Goal: Information Seeking & Learning: Learn about a topic

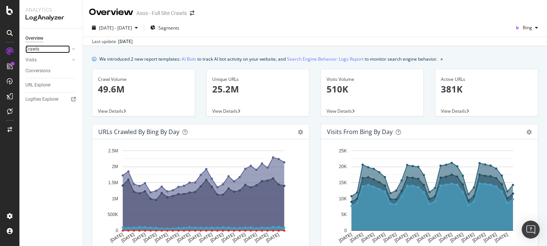
click at [60, 47] on link "Crawls" at bounding box center [47, 49] width 44 height 8
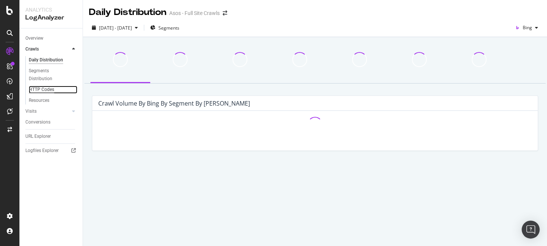
click at [36, 88] on div "HTTP Codes" at bounding box center [41, 90] width 25 height 8
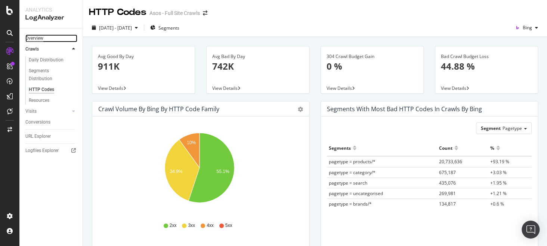
click at [38, 39] on div "Overview" at bounding box center [34, 38] width 18 height 8
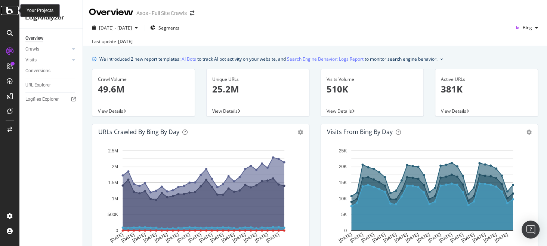
click at [12, 9] on icon at bounding box center [9, 10] width 7 height 9
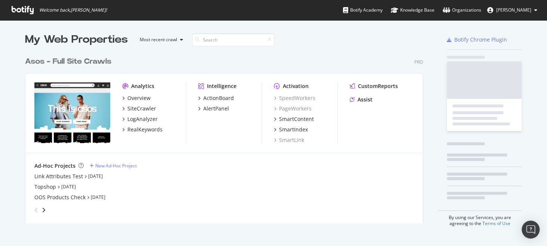
scroll to position [240, 536]
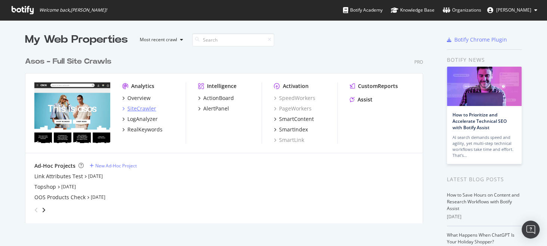
click at [141, 110] on div "SiteCrawler" at bounding box center [141, 108] width 29 height 7
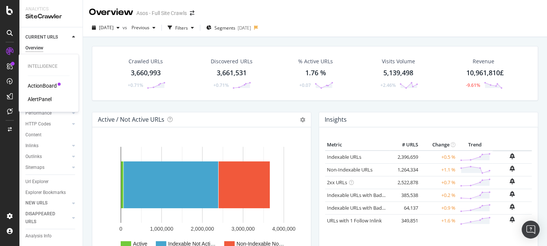
click at [42, 89] on div "ActionBoard" at bounding box center [42, 85] width 29 height 7
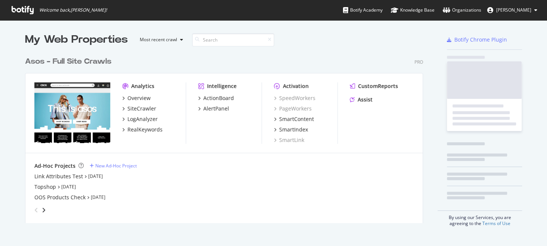
scroll to position [240, 536]
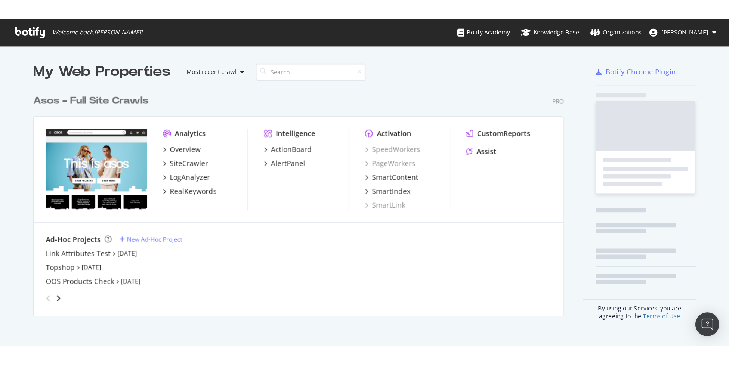
scroll to position [170, 398]
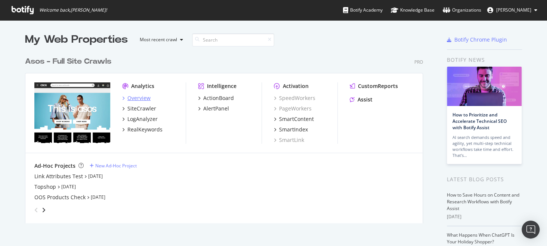
click at [140, 98] on div "Overview" at bounding box center [138, 97] width 23 height 7
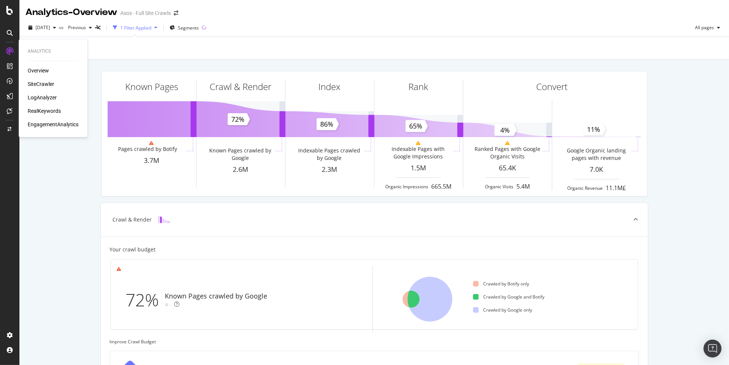
click at [42, 85] on div "SiteCrawler" at bounding box center [41, 83] width 27 height 7
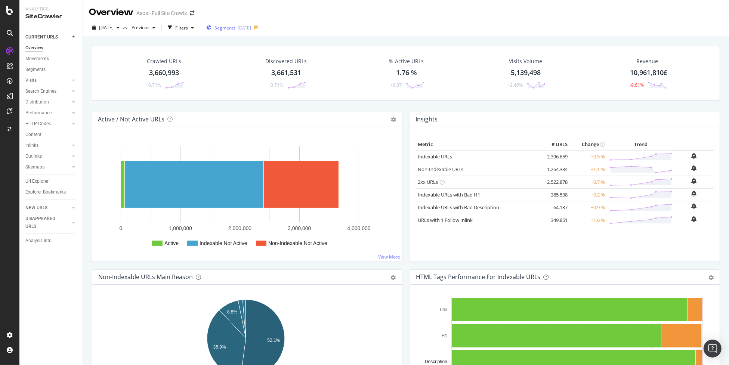
click at [249, 30] on div "Segments 2025-09-02" at bounding box center [228, 28] width 45 height 6
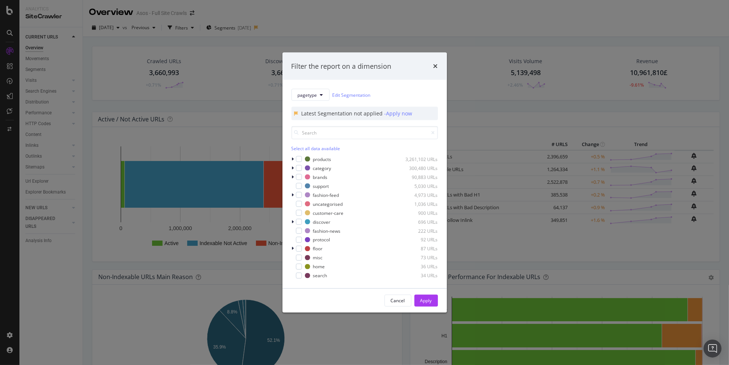
click at [290, 222] on div "pagetype Edit Segmentation Latest Segmentation not applied - Apply now Select a…" at bounding box center [365, 184] width 164 height 209
click at [293, 222] on icon "modal" at bounding box center [293, 222] width 2 height 4
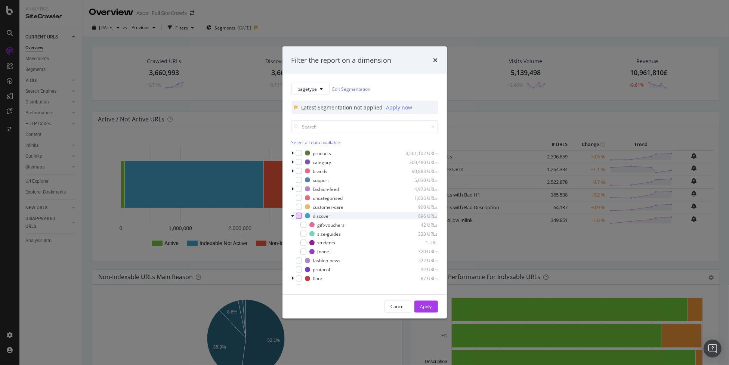
click at [296, 215] on div "modal" at bounding box center [299, 216] width 6 height 6
click at [302, 234] on icon "modal" at bounding box center [303, 234] width 3 height 4
click at [304, 245] on div "modal" at bounding box center [304, 243] width 6 height 6
click at [431, 245] on div "Apply" at bounding box center [427, 306] width 12 height 11
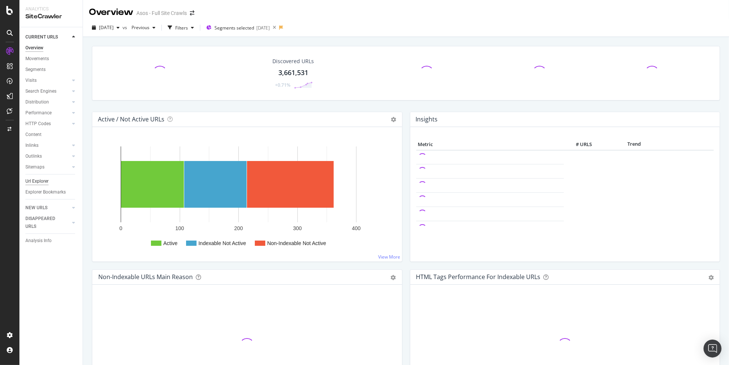
click at [42, 182] on div "Url Explorer" at bounding box center [36, 182] width 23 height 8
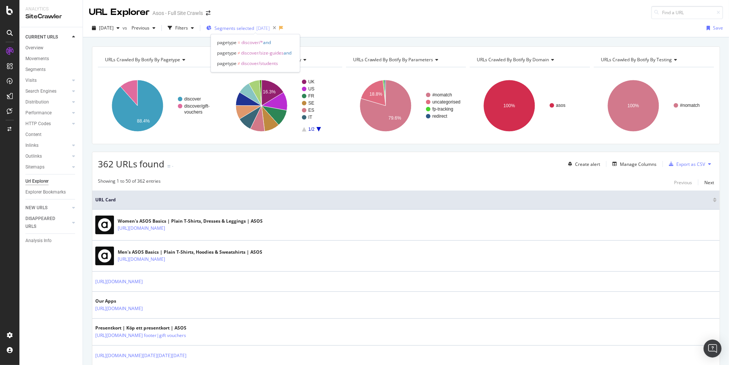
click at [248, 30] on span "Segments selected" at bounding box center [235, 28] width 40 height 6
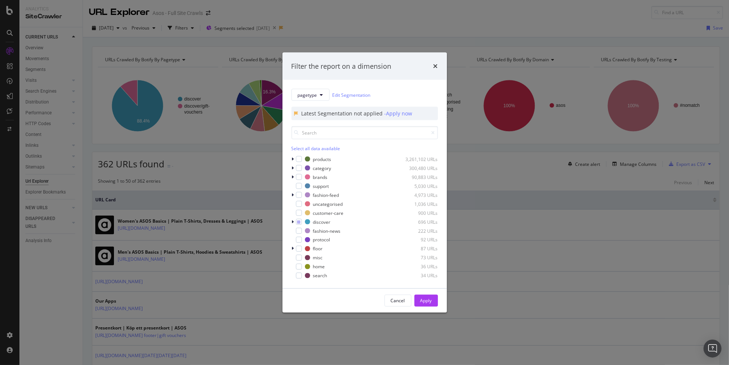
click at [242, 173] on div "Filter the report on a dimension pagetype Edit Segmentation Latest Segmentation…" at bounding box center [364, 182] width 729 height 365
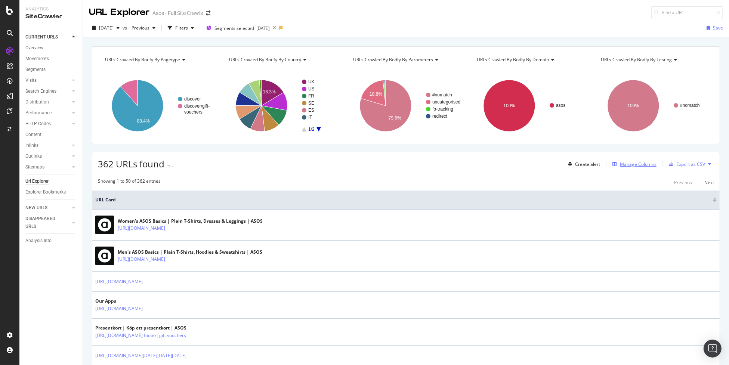
click at [547, 161] on div "Manage Columns" at bounding box center [638, 164] width 37 height 6
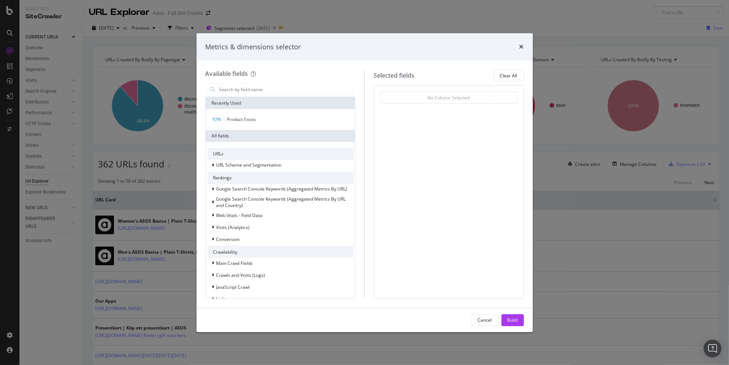
click at [170, 164] on div "Metrics & dimensions selector Available fields Recently Used Product Exists All…" at bounding box center [364, 182] width 729 height 365
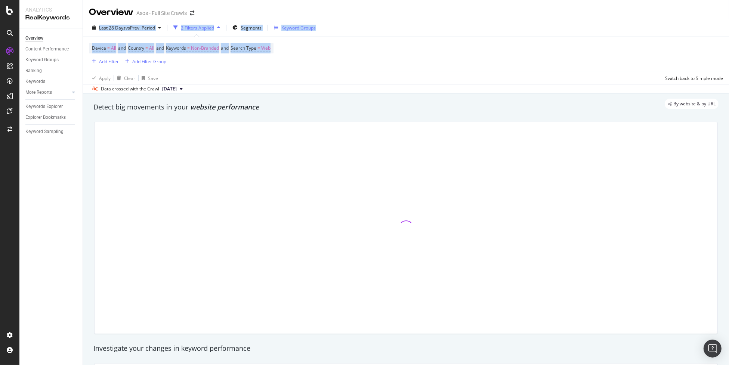
click at [304, 31] on div "Last 28 Days vs Prev. Period 2 Filters Applied Segments Keyword Groups Device =…" at bounding box center [406, 56] width 646 height 75
click at [304, 31] on div "Keyword Groups" at bounding box center [299, 28] width 34 height 6
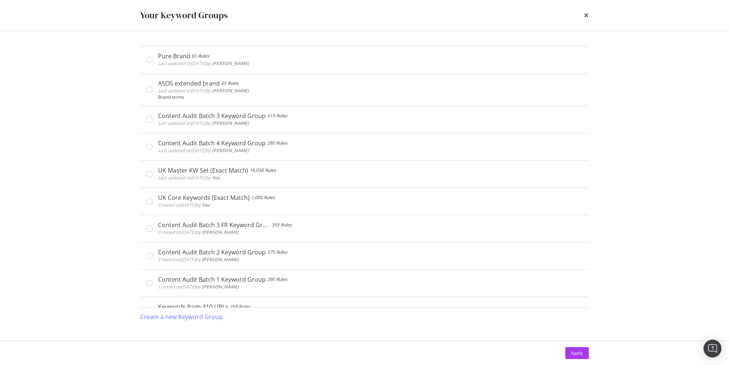
click at [306, 47] on div "Your Keyword Groups Pure Brand 65 Rules Last updated on [DATE] by [PERSON_NAME]…" at bounding box center [364, 182] width 729 height 365
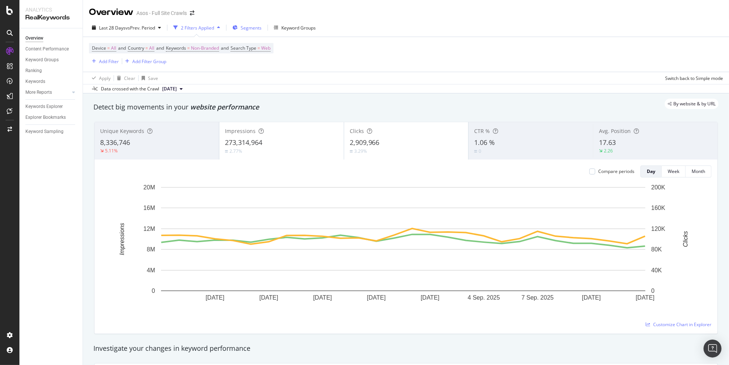
click at [256, 28] on span "Segments" at bounding box center [251, 28] width 21 height 6
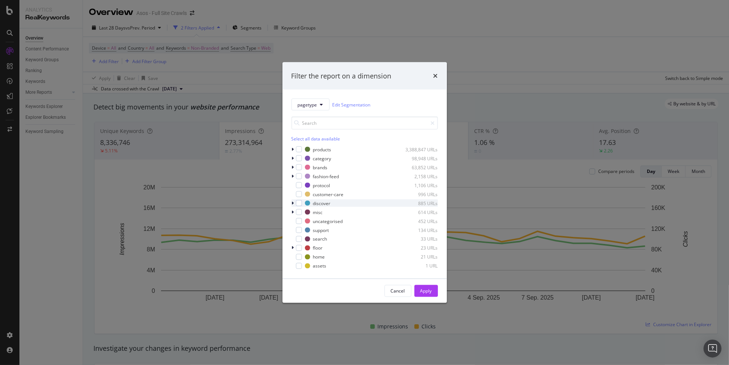
click at [293, 203] on icon "modal" at bounding box center [293, 203] width 2 height 4
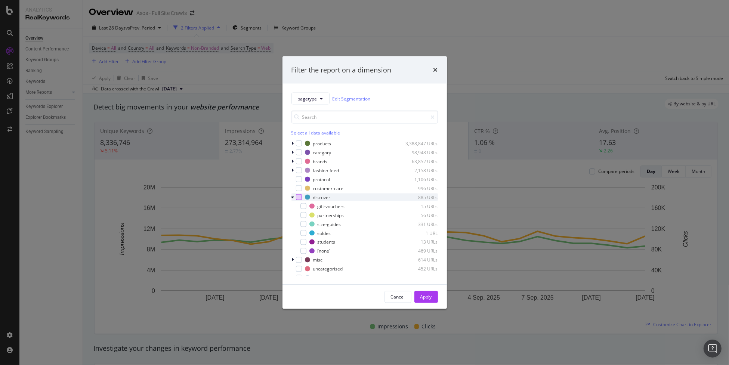
click at [299, 199] on div "modal" at bounding box center [299, 197] width 6 height 6
click at [428, 297] on div "Apply" at bounding box center [427, 297] width 12 height 6
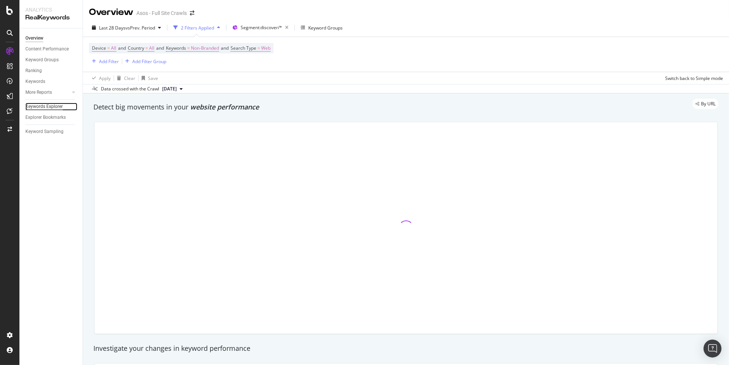
click at [53, 107] on div "Keywords Explorer" at bounding box center [43, 107] width 37 height 8
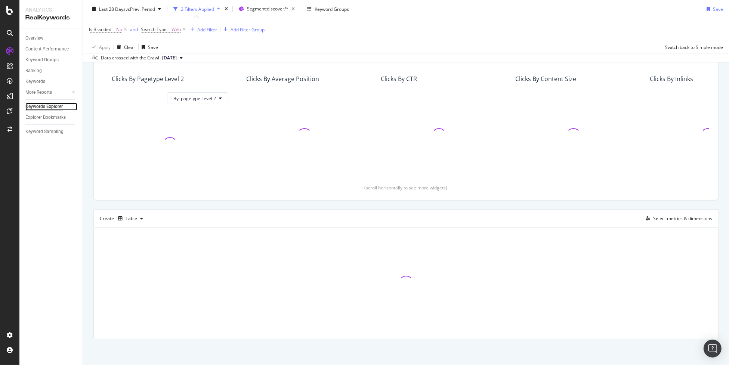
scroll to position [58, 0]
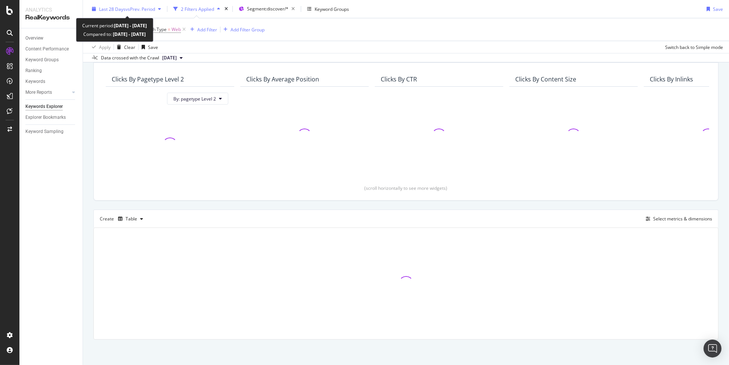
click at [139, 8] on span "vs Prev. Period" at bounding box center [141, 9] width 30 height 6
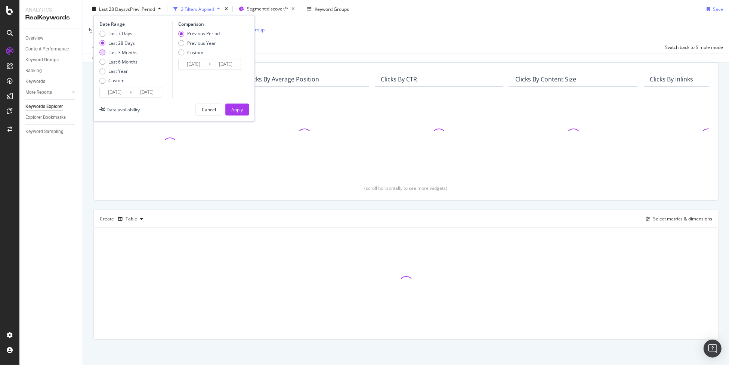
click at [130, 50] on div "Last 3 Months" at bounding box center [122, 52] width 29 height 6
type input "2025/06/14"
type input "[DATE]"
type input "2025/06/13"
click at [236, 107] on div "Apply" at bounding box center [237, 110] width 12 height 6
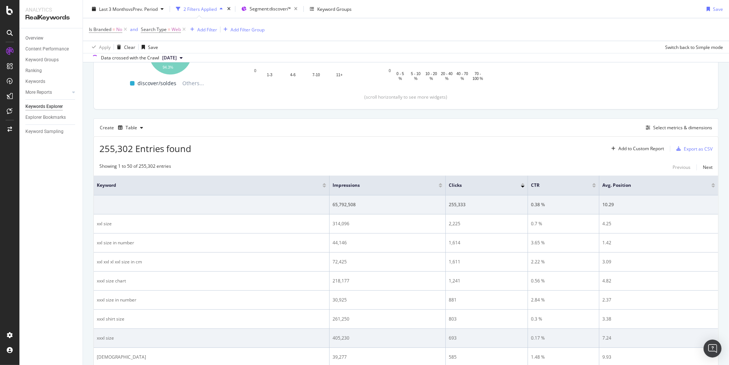
scroll to position [129, 0]
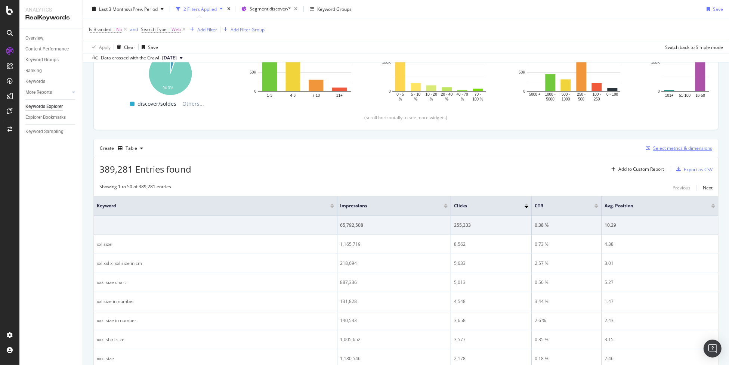
click at [675, 150] on div "Select metrics & dimensions" at bounding box center [682, 148] width 59 height 6
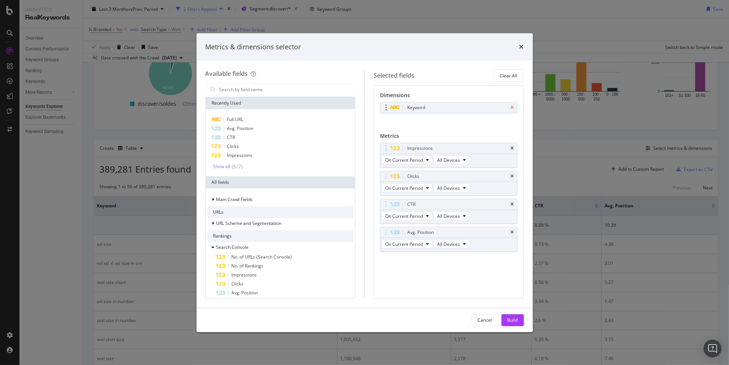
click at [513, 108] on icon "times" at bounding box center [512, 107] width 3 height 4
click at [287, 118] on div "Full URL" at bounding box center [280, 119] width 147 height 9
click at [520, 318] on button "Build" at bounding box center [513, 320] width 22 height 12
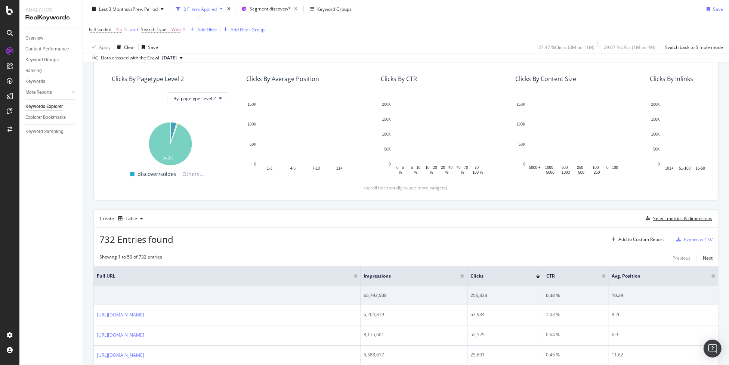
scroll to position [263, 0]
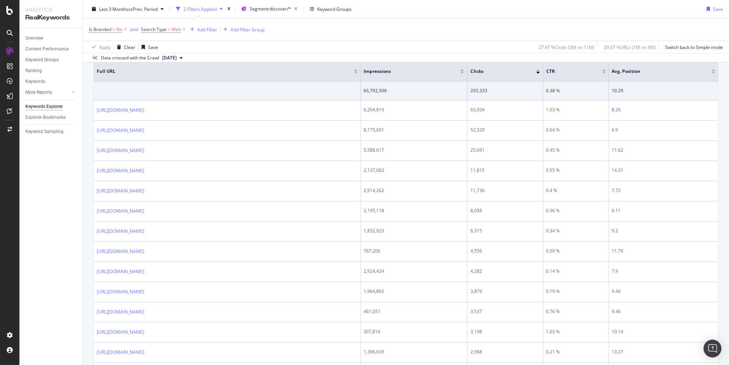
click at [208, 6] on div "2 Filters Applied" at bounding box center [200, 9] width 33 height 6
click at [206, 10] on div "2 Filters Applied" at bounding box center [200, 9] width 33 height 6
click at [262, 11] on span "Segment: discover/*" at bounding box center [270, 9] width 41 height 6
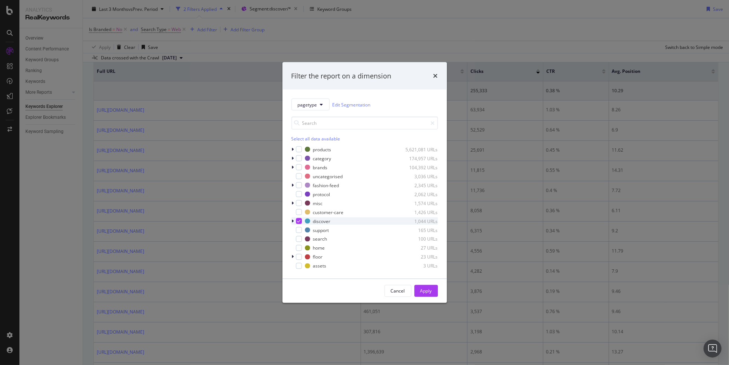
click at [292, 220] on icon "modal" at bounding box center [293, 221] width 2 height 4
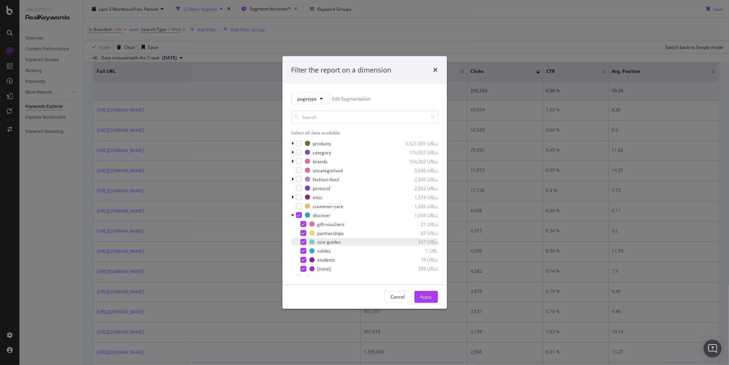
click at [302, 242] on icon "modal" at bounding box center [303, 242] width 3 height 4
click at [429, 298] on div "Apply" at bounding box center [427, 297] width 12 height 6
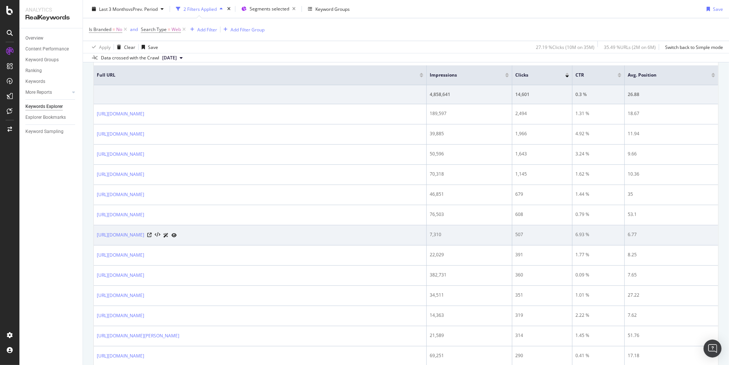
scroll to position [259, 0]
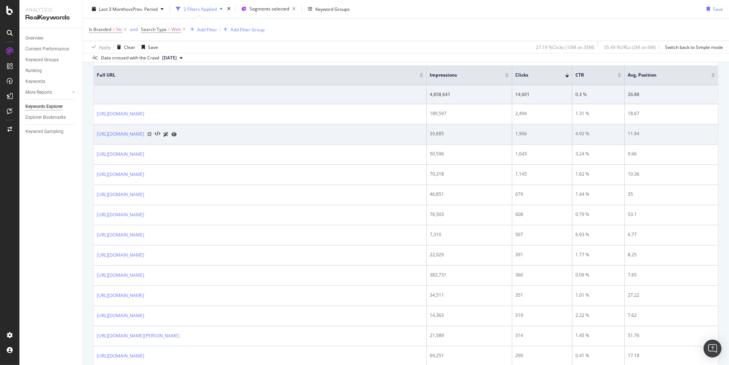
click at [152, 133] on icon at bounding box center [149, 134] width 4 height 4
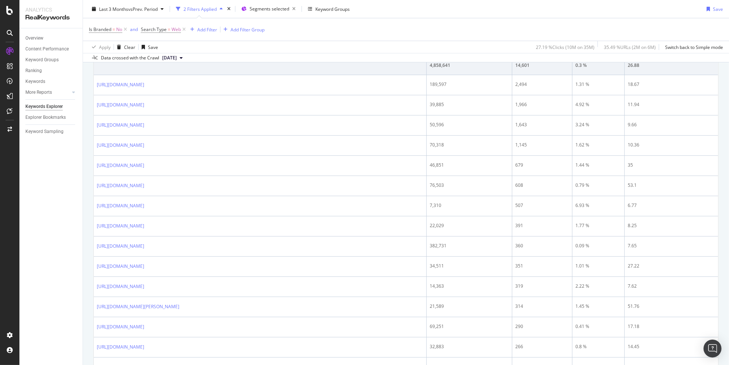
scroll to position [313, 0]
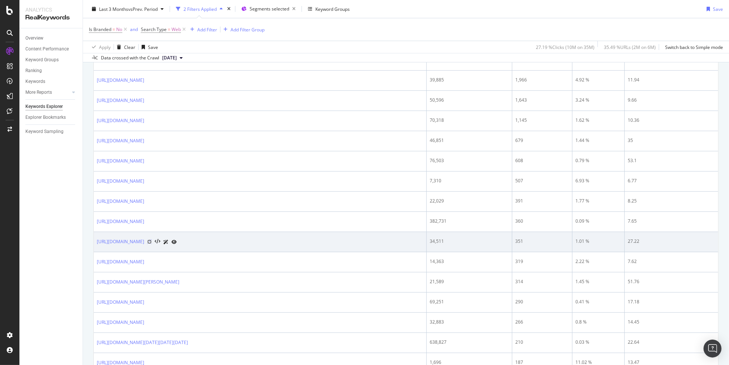
click at [152, 240] on icon at bounding box center [149, 242] width 4 height 4
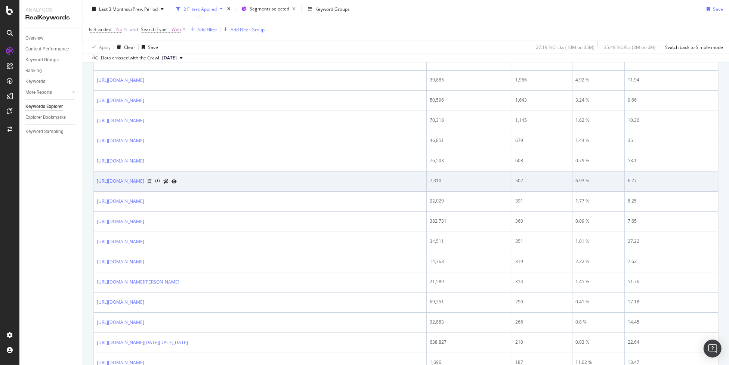
click at [152, 179] on icon at bounding box center [149, 181] width 4 height 4
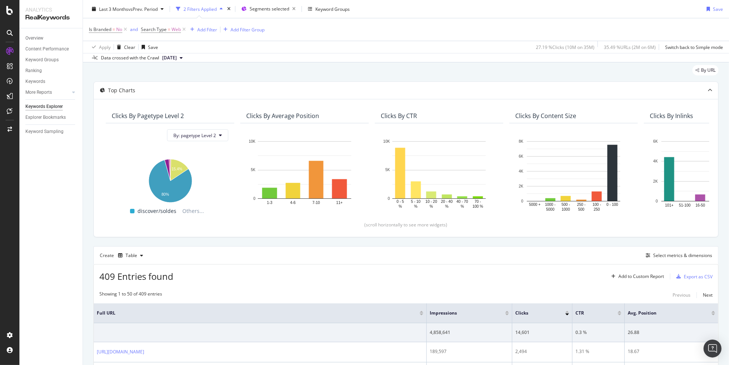
scroll to position [0, 0]
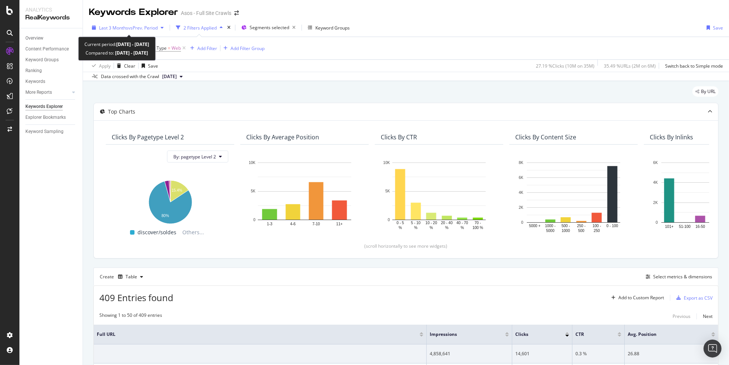
click at [133, 28] on span "vs Prev. Period" at bounding box center [143, 28] width 30 height 6
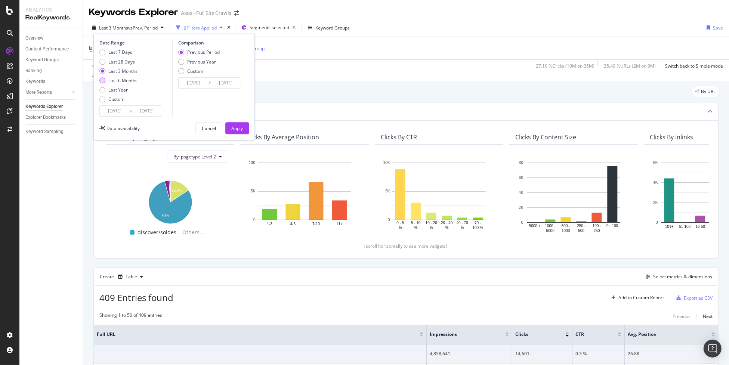
click at [130, 82] on div "Last 6 Months" at bounding box center [122, 80] width 29 height 6
type input "2025/03/14"
type input "2024/09/10"
type input "2025/03/13"
click at [243, 128] on div "Apply" at bounding box center [237, 128] width 12 height 6
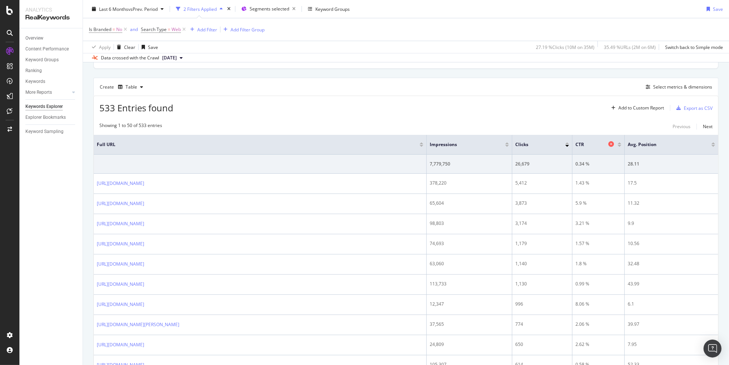
scroll to position [191, 0]
click at [659, 87] on div "Select metrics & dimensions" at bounding box center [682, 86] width 59 height 6
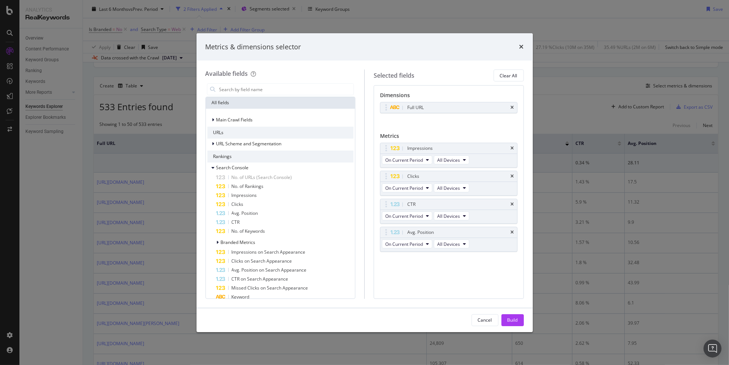
scroll to position [77, 0]
click at [212, 170] on icon "modal" at bounding box center [213, 170] width 3 height 4
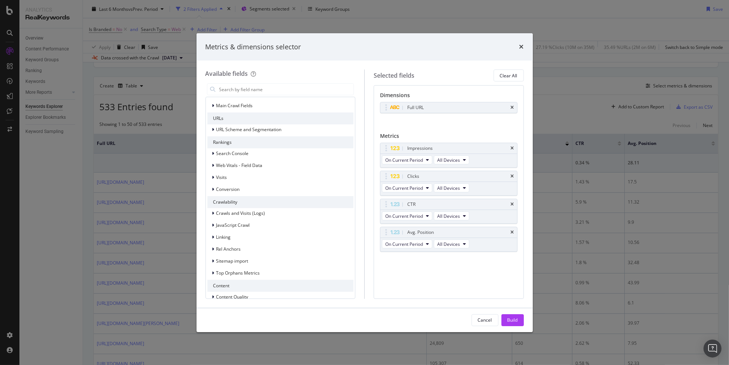
scroll to position [93, 0]
click at [213, 190] on icon "modal" at bounding box center [213, 190] width 2 height 4
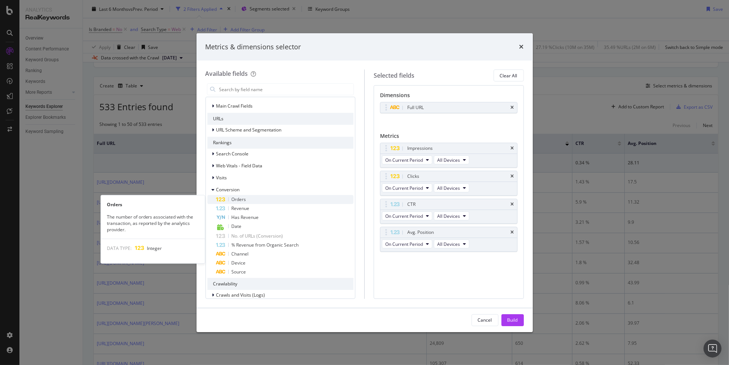
click at [257, 201] on div "Orders" at bounding box center [285, 199] width 138 height 9
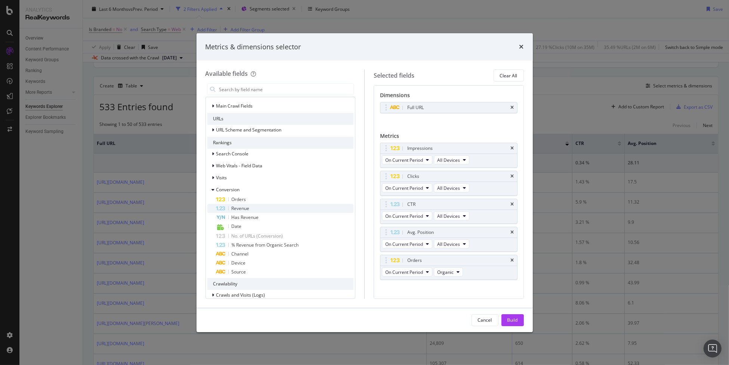
click at [251, 207] on div "Revenue" at bounding box center [285, 208] width 138 height 9
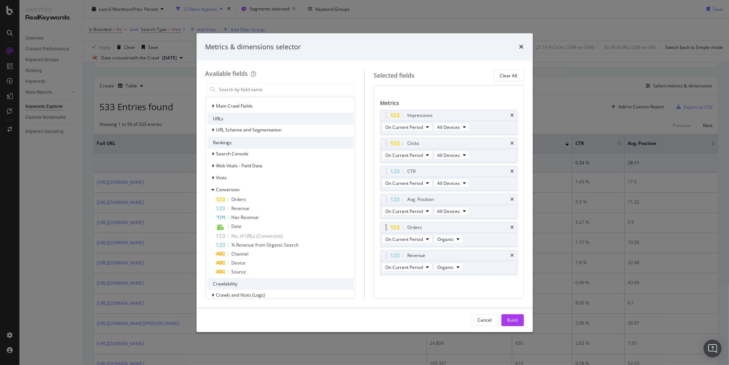
scroll to position [33, 0]
click at [446, 267] on span "Organic" at bounding box center [445, 267] width 16 height 6
click at [513, 318] on div "Build" at bounding box center [513, 320] width 10 height 6
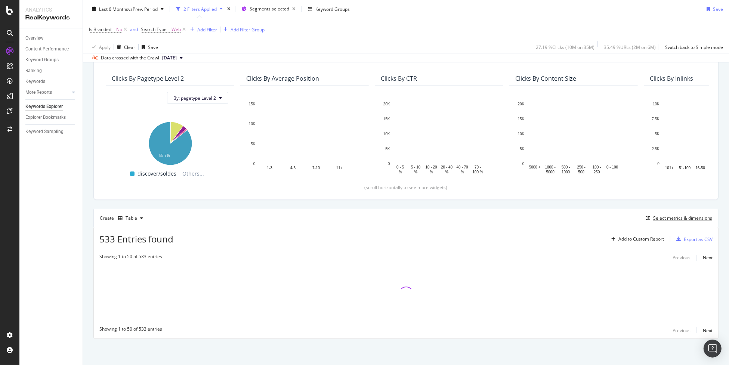
scroll to position [58, 0]
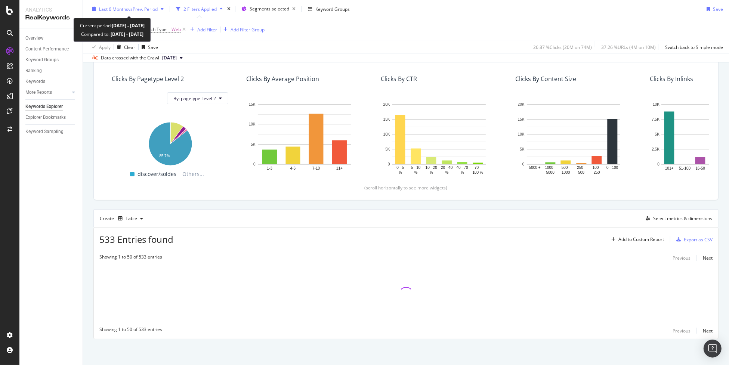
click at [134, 9] on span "vs Prev. Period" at bounding box center [143, 9] width 30 height 6
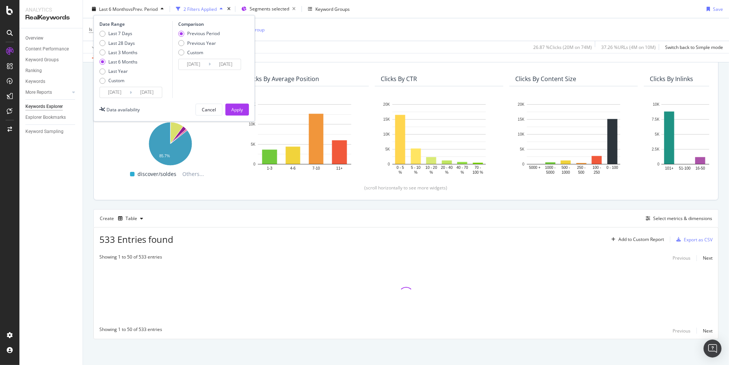
click at [241, 199] on div "Clicks By pagetype Level 2 By: pagetype Level 2 Hold CTRL while clicking to fil…" at bounding box center [406, 131] width 625 height 138
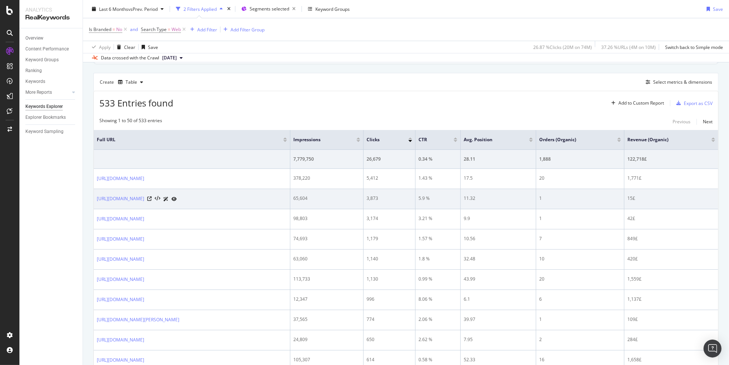
scroll to position [195, 0]
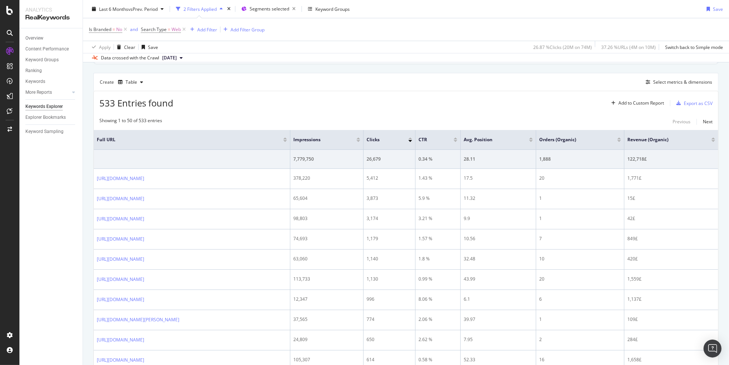
click at [177, 56] on span "2025 Sep. 9th" at bounding box center [169, 58] width 15 height 7
click at [133, 59] on div "Data crossed with the Crawl" at bounding box center [130, 58] width 58 height 7
click at [712, 138] on div at bounding box center [714, 139] width 4 height 2
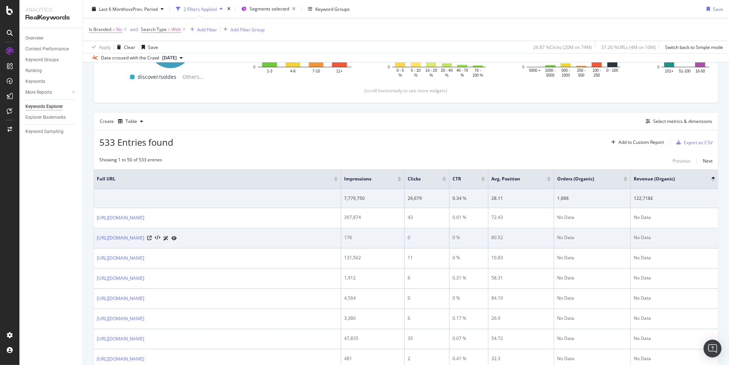
scroll to position [156, 0]
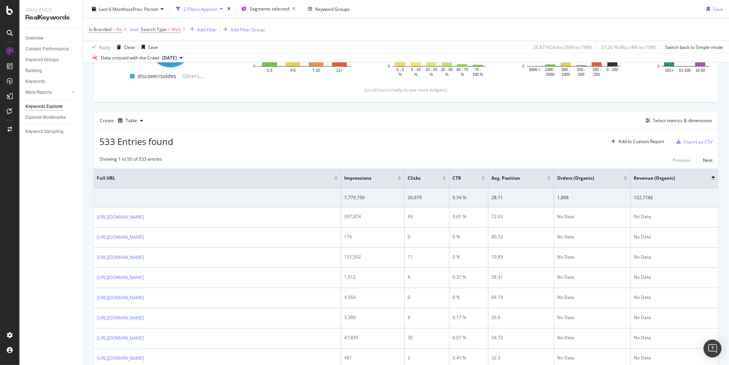
click at [712, 179] on div at bounding box center [714, 180] width 4 height 2
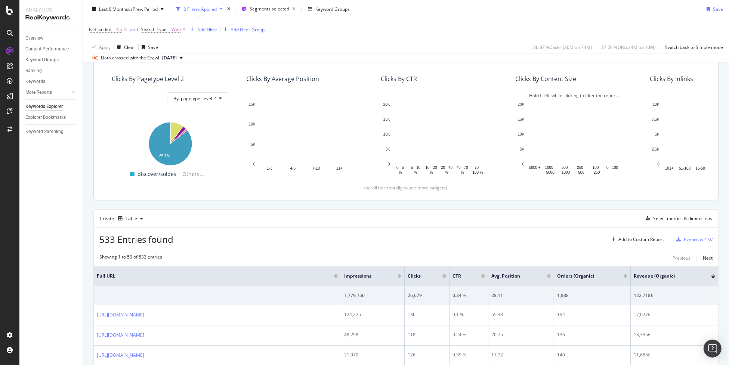
scroll to position [156, 0]
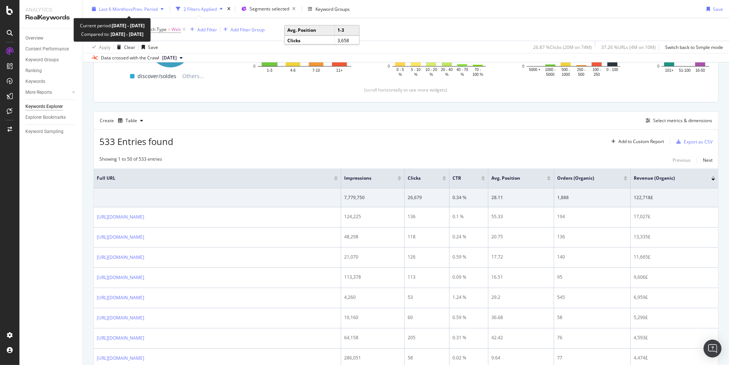
click at [134, 11] on span "vs Prev. Period" at bounding box center [143, 9] width 30 height 6
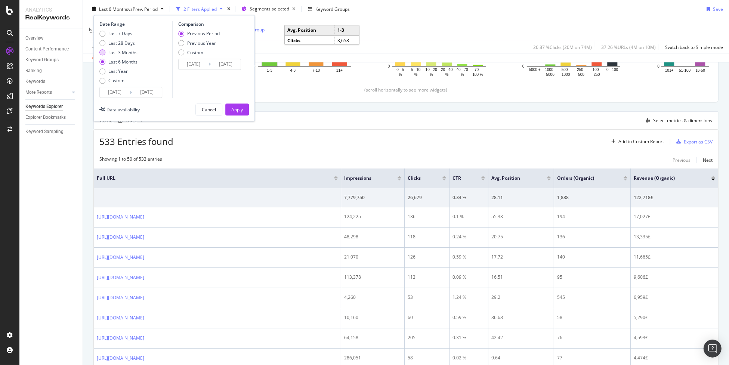
click at [120, 50] on div "Last 3 Months" at bounding box center [122, 52] width 29 height 6
type input "2025/06/14"
type input "2025/03/14"
type input "2025/06/13"
click at [236, 111] on div "Apply" at bounding box center [237, 110] width 12 height 6
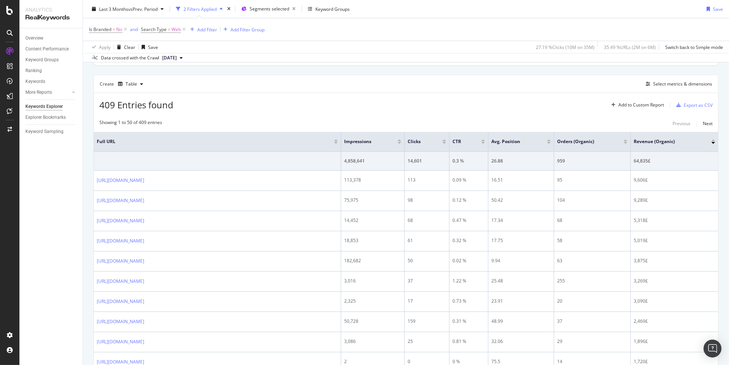
scroll to position [193, 0]
click at [149, 12] on div "Last 3 Months vs Prev. Period" at bounding box center [128, 8] width 78 height 11
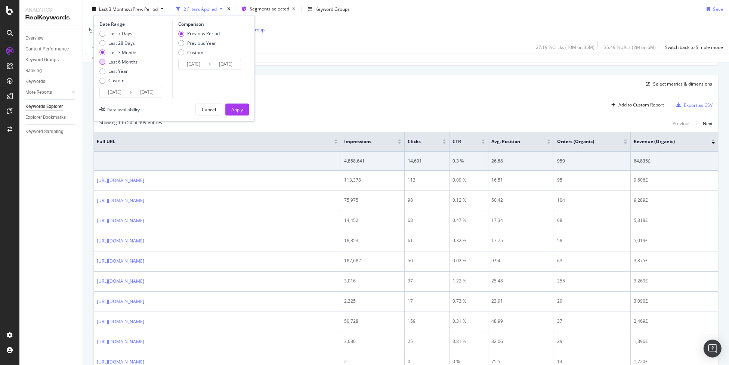
click at [123, 61] on div "Last 6 Months" at bounding box center [122, 62] width 29 height 6
type input "2025/03/14"
type input "2024/09/10"
type input "2025/03/13"
click at [231, 109] on div "Apply" at bounding box center [237, 110] width 12 height 6
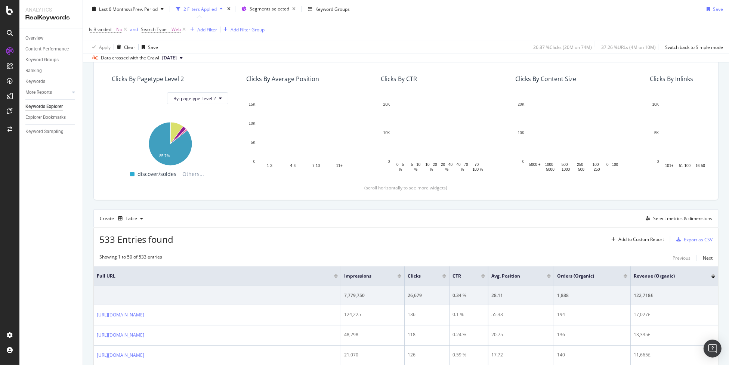
scroll to position [193, 0]
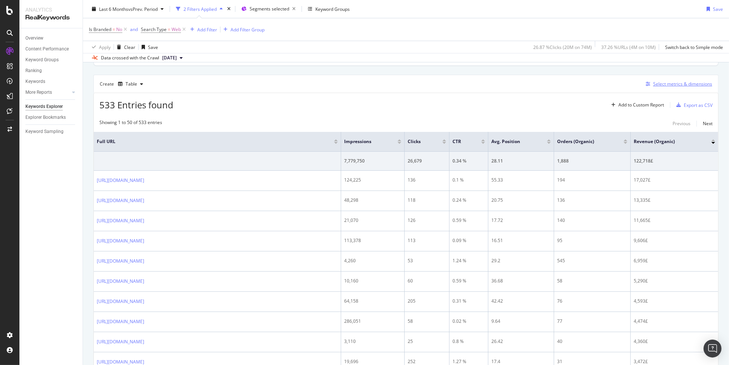
click at [665, 84] on div "Select metrics & dimensions" at bounding box center [682, 84] width 59 height 6
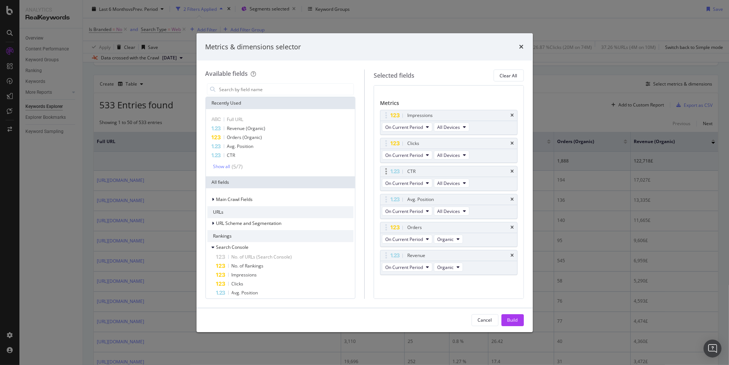
scroll to position [33, 0]
click at [417, 240] on span "On Current Period" at bounding box center [404, 240] width 38 height 6
click at [498, 281] on div "Impressions On Current Period All Devices Clicks On Current Period All Devices …" at bounding box center [449, 200] width 138 height 181
click at [525, 46] on div "Metrics & dimensions selector" at bounding box center [365, 47] width 336 height 28
click at [523, 47] on icon "times" at bounding box center [522, 47] width 4 height 6
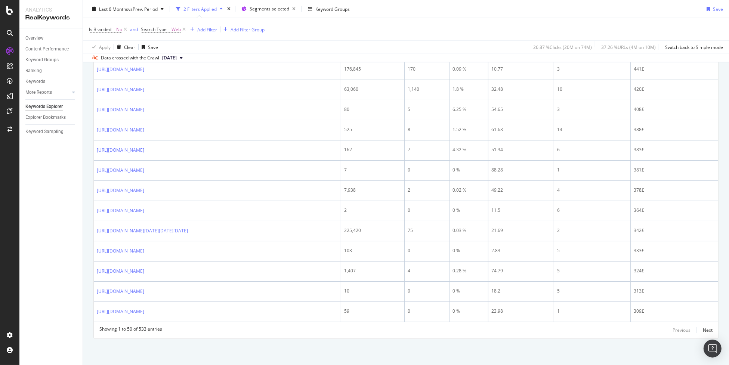
scroll to position [1051, 0]
click at [703, 331] on div "Next" at bounding box center [708, 330] width 10 height 6
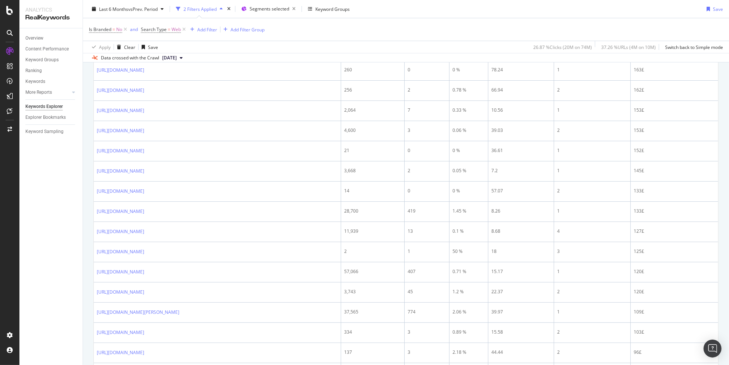
scroll to position [483, 0]
click at [265, 9] on span "Segments selected" at bounding box center [270, 9] width 40 height 6
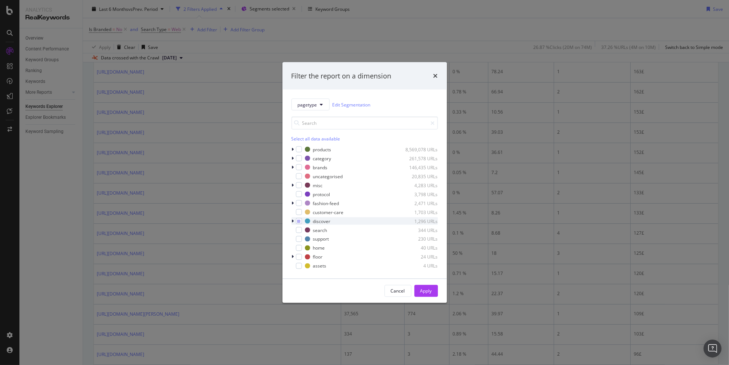
click at [293, 221] on icon "modal" at bounding box center [293, 221] width 2 height 4
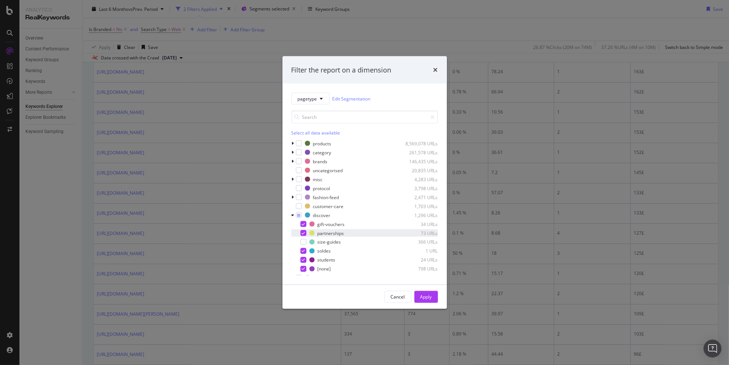
click at [302, 232] on icon "modal" at bounding box center [303, 233] width 3 height 4
click at [428, 294] on div "Apply" at bounding box center [427, 297] width 12 height 6
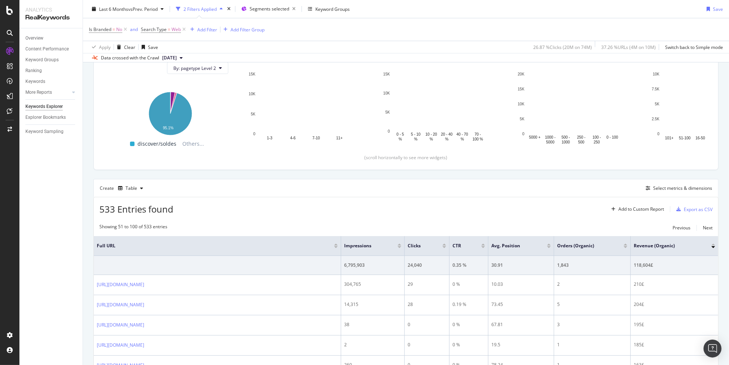
scroll to position [101, 0]
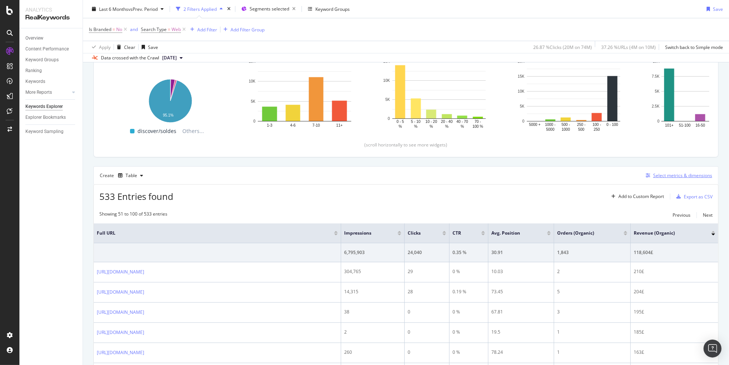
click at [671, 178] on div "Select metrics & dimensions" at bounding box center [682, 175] width 59 height 6
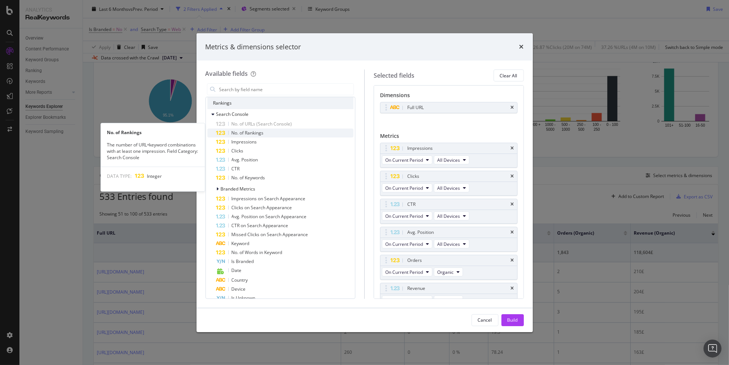
scroll to position [150, 0]
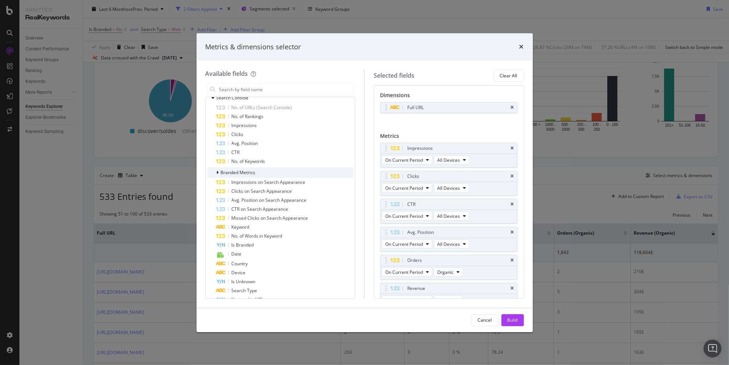
click at [220, 172] on div "modal" at bounding box center [218, 172] width 4 height 7
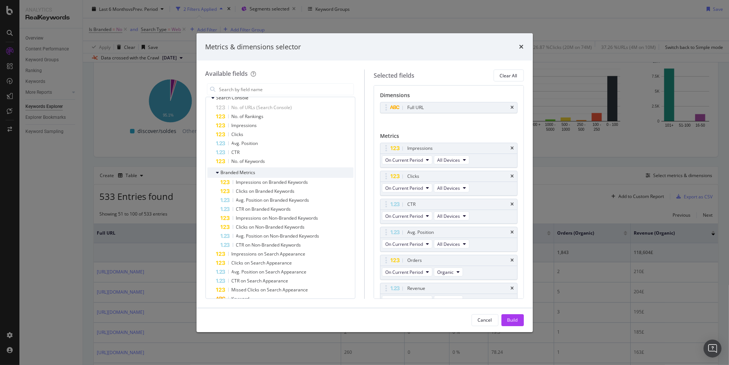
click at [212, 172] on div "Branded Metrics" at bounding box center [231, 172] width 48 height 7
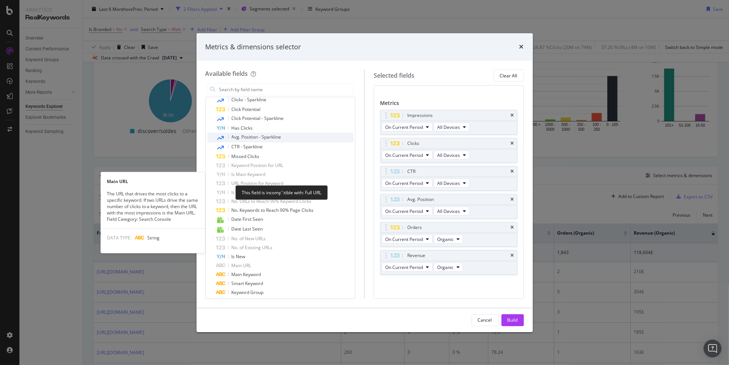
scroll to position [561, 0]
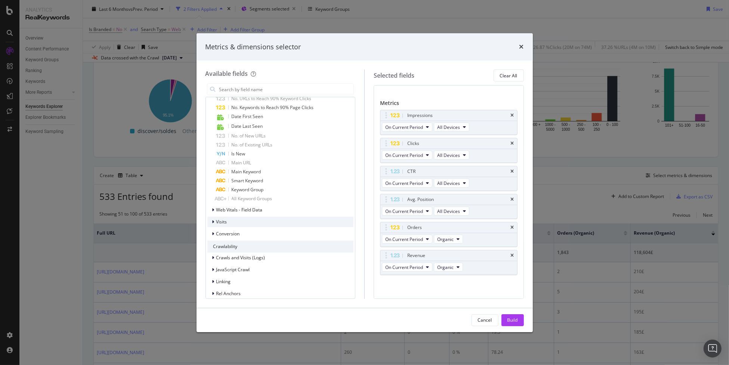
click at [211, 221] on div "Visits" at bounding box center [217, 221] width 20 height 7
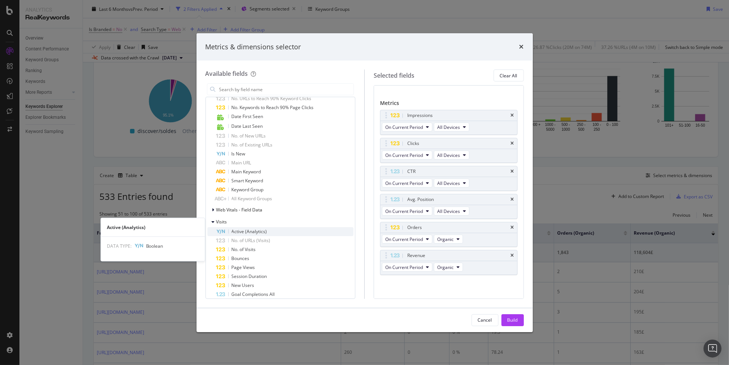
scroll to position [598, 0]
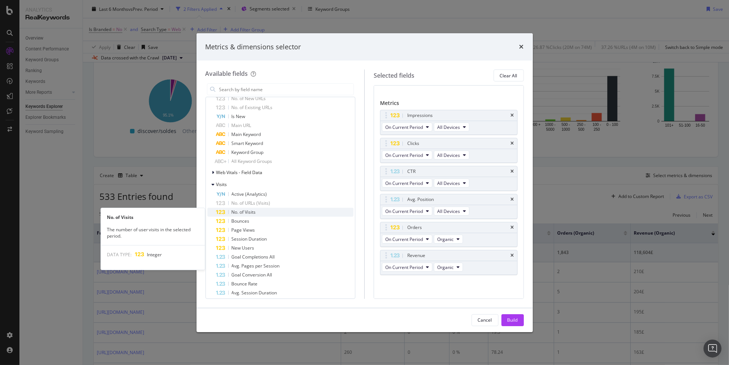
click at [268, 214] on div "No. of Visits" at bounding box center [285, 212] width 138 height 9
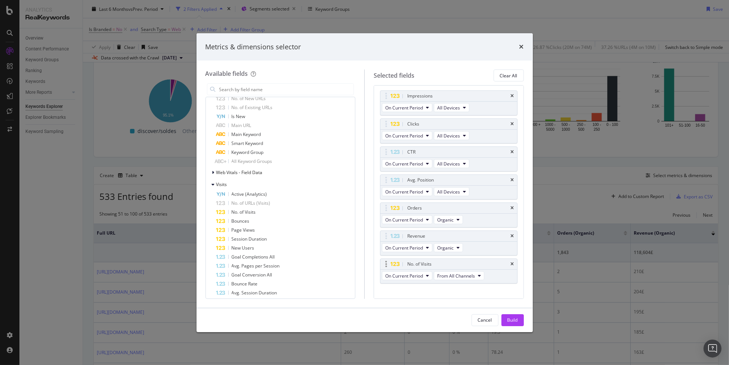
scroll to position [61, 0]
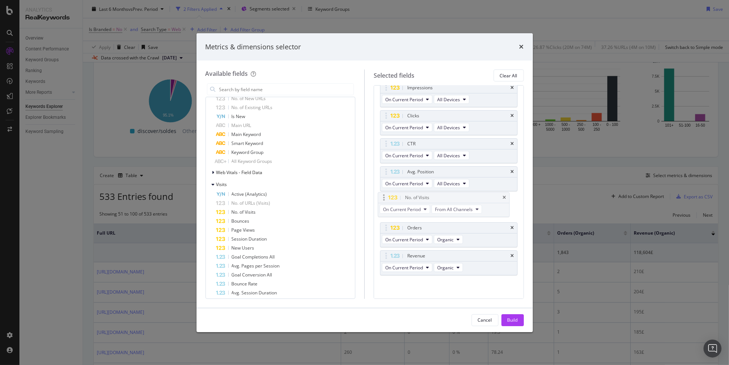
drag, startPoint x: 386, startPoint y: 258, endPoint x: 384, endPoint y: 201, distance: 56.9
click at [384, 201] on body "Analytics RealKeywords Overview Content Performance Keyword Groups Ranking Keyw…" at bounding box center [364, 182] width 729 height 365
click at [459, 214] on button "From All Channels" at bounding box center [459, 210] width 50 height 9
click at [461, 211] on span "From All Channels" at bounding box center [456, 212] width 38 height 6
click at [457, 236] on span "Organic" at bounding box center [459, 237] width 39 height 7
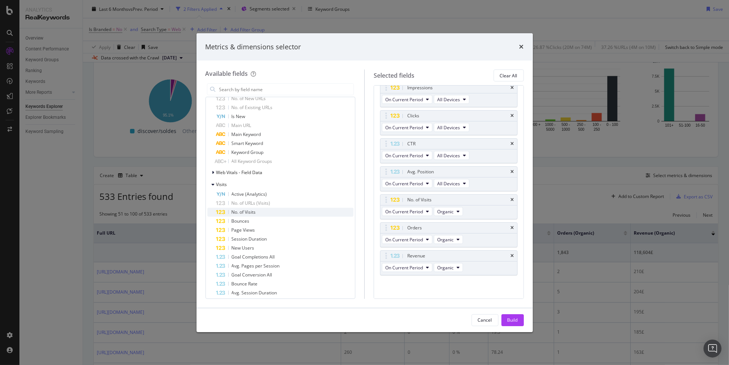
click at [270, 213] on div "No. of Visits" at bounding box center [285, 212] width 138 height 9
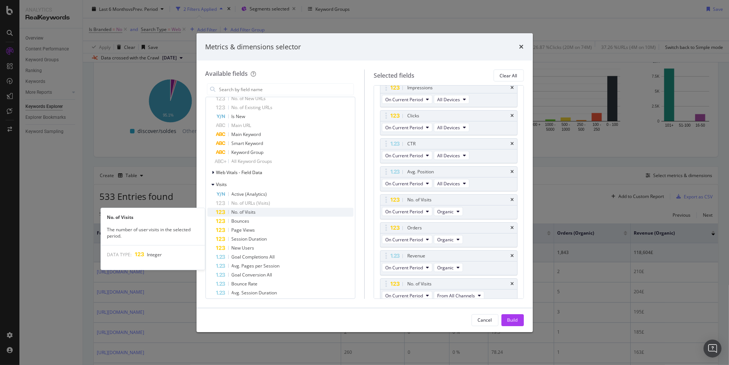
scroll to position [64, 0]
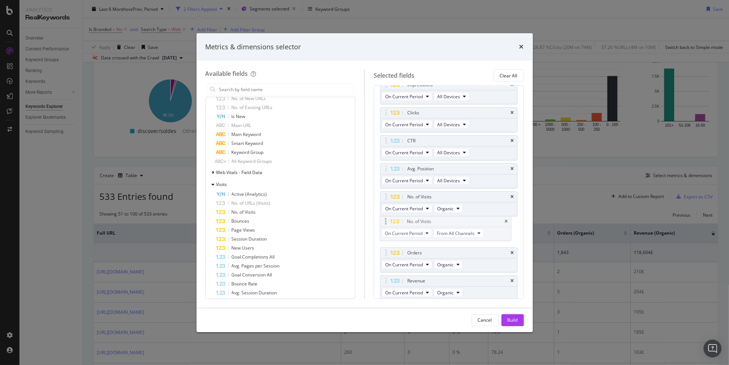
drag, startPoint x: 386, startPoint y: 280, endPoint x: 385, endPoint y: 222, distance: 57.9
click at [385, 222] on body "Analytics RealKeywords Overview Content Performance Keyword Groups Ranking Keyw…" at bounding box center [364, 182] width 729 height 365
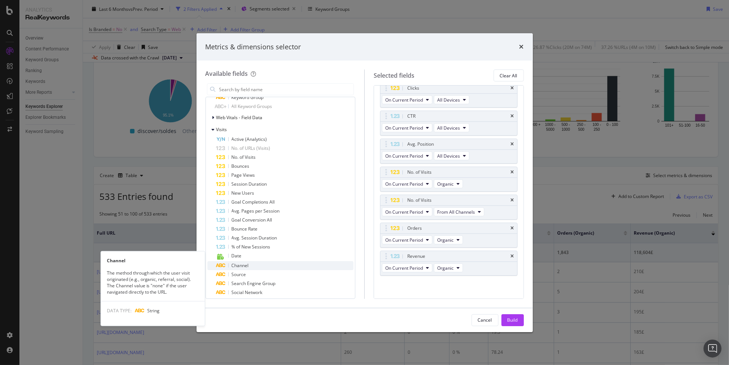
scroll to position [635, 0]
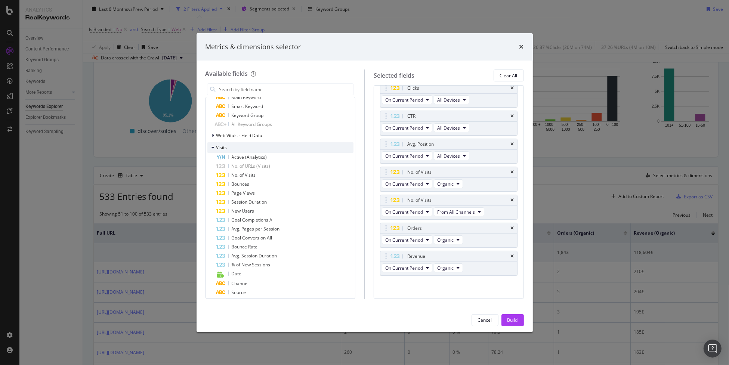
click at [214, 148] on icon "modal" at bounding box center [213, 147] width 3 height 4
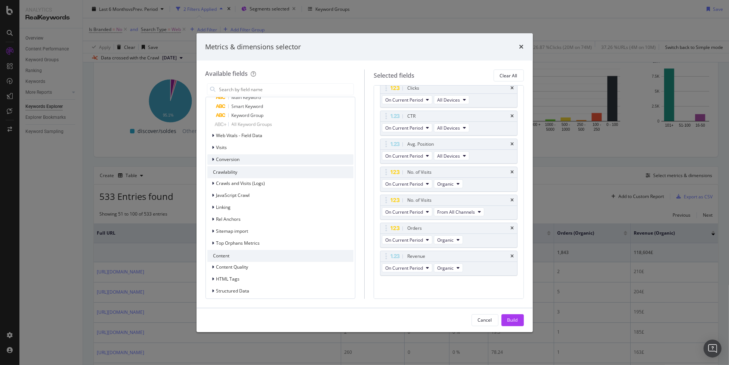
click at [213, 159] on icon "modal" at bounding box center [213, 159] width 2 height 4
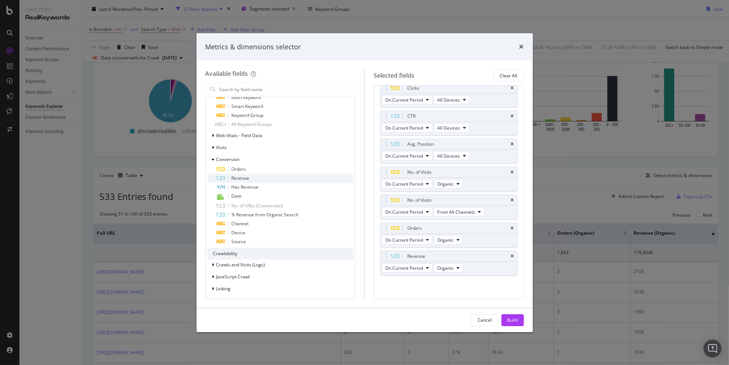
click at [262, 179] on div "Revenue" at bounding box center [285, 178] width 138 height 9
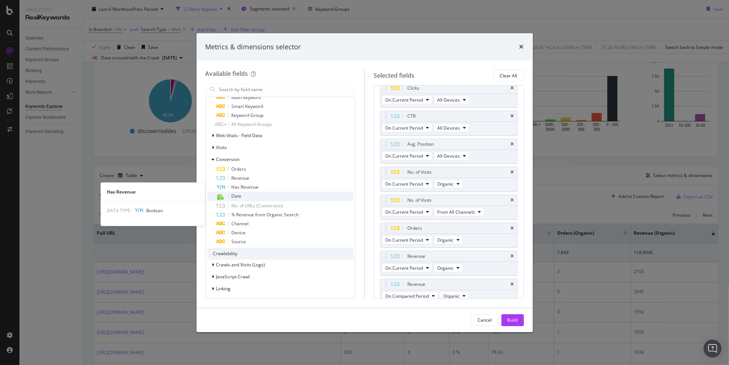
scroll to position [92, 0]
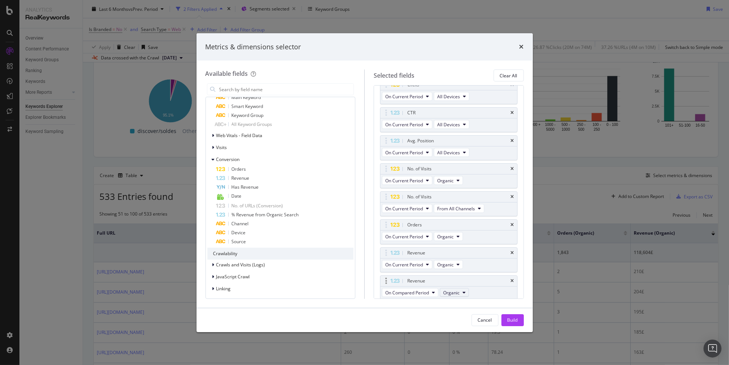
click at [460, 292] on button "Organic" at bounding box center [454, 292] width 29 height 9
click at [468, 316] on span "From All Channels" at bounding box center [465, 318] width 38 height 7
click at [275, 172] on div "Orders" at bounding box center [285, 169] width 138 height 9
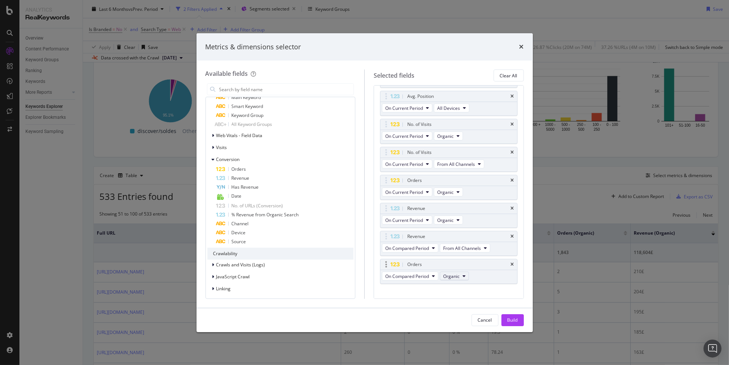
scroll to position [144, 0]
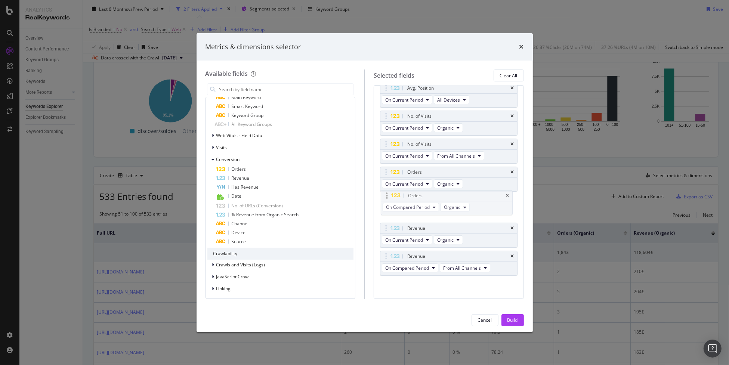
drag, startPoint x: 388, startPoint y: 252, endPoint x: 389, endPoint y: 194, distance: 58.7
click at [389, 194] on body "Analytics RealKeywords Overview Content Performance Keyword Groups Ranking Keyw…" at bounding box center [364, 182] width 729 height 365
click at [462, 215] on div "On Compared Period Organic" at bounding box center [427, 212] width 92 height 13
click at [456, 210] on span "Organic" at bounding box center [451, 212] width 16 height 6
click at [467, 237] on span "From All Channels" at bounding box center [465, 237] width 38 height 7
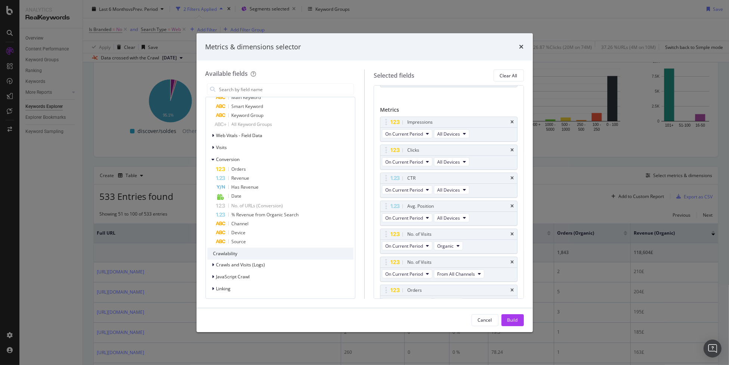
scroll to position [37, 0]
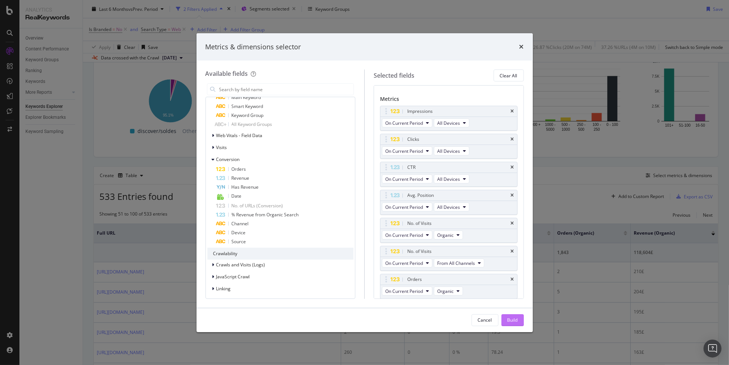
click at [517, 319] on div "Build" at bounding box center [513, 320] width 10 height 6
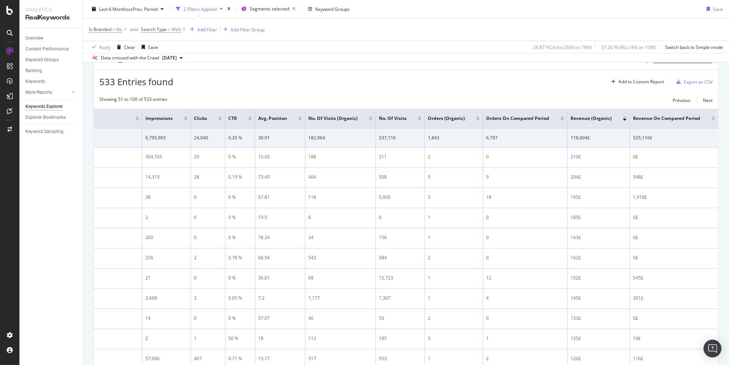
scroll to position [159, 0]
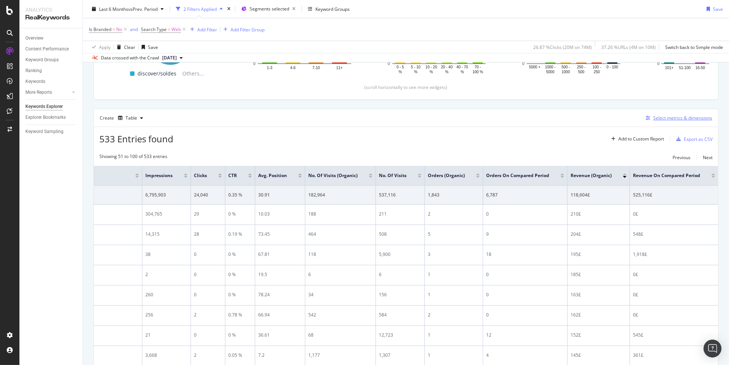
click at [662, 118] on div "Select metrics & dimensions" at bounding box center [682, 118] width 59 height 6
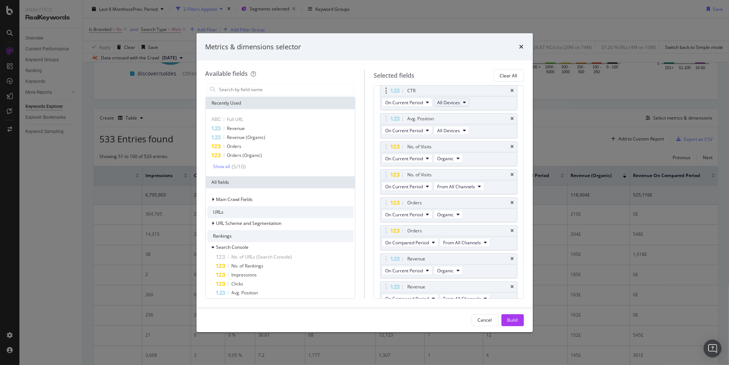
scroll to position [132, 0]
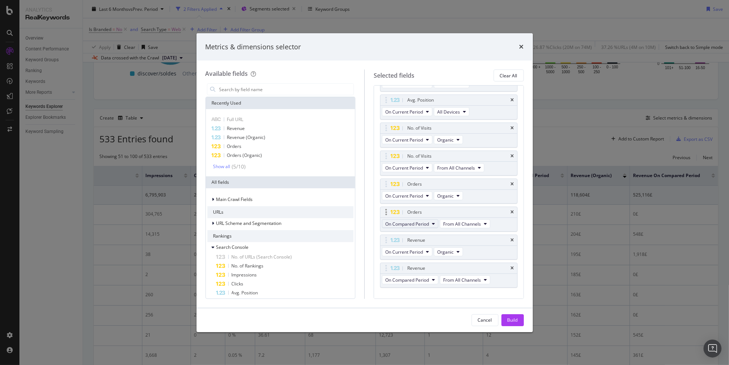
click at [422, 221] on span "On Compared Period" at bounding box center [407, 224] width 44 height 6
click at [428, 234] on span "On Current Period" at bounding box center [424, 235] width 72 height 7
click at [407, 279] on span "On Compared Period" at bounding box center [407, 280] width 44 height 6
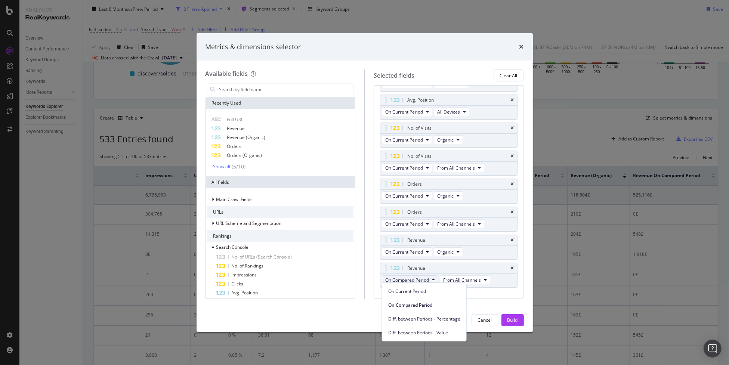
click at [411, 288] on span "On Current Period" at bounding box center [424, 291] width 72 height 7
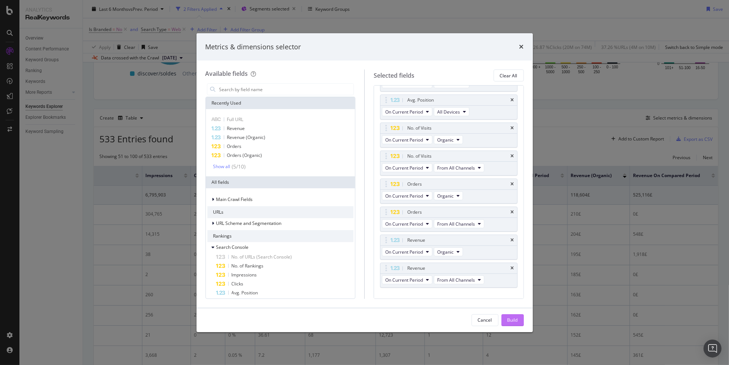
click at [517, 321] on div "Build" at bounding box center [513, 320] width 10 height 6
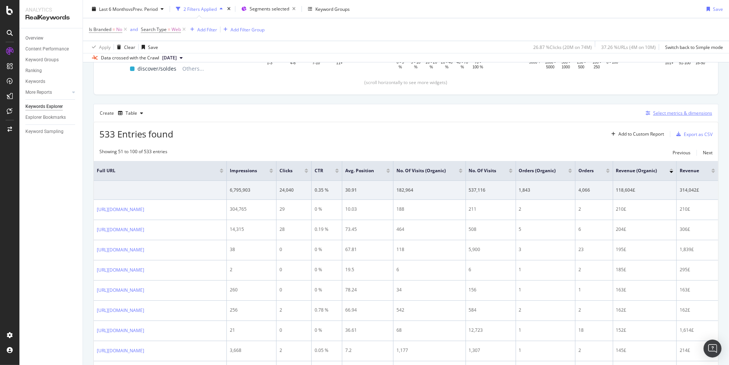
scroll to position [0, 43]
click at [670, 169] on div at bounding box center [672, 170] width 4 height 2
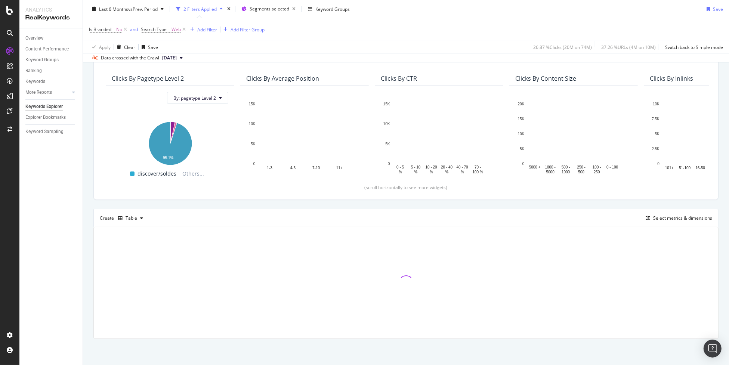
scroll to position [58, 0]
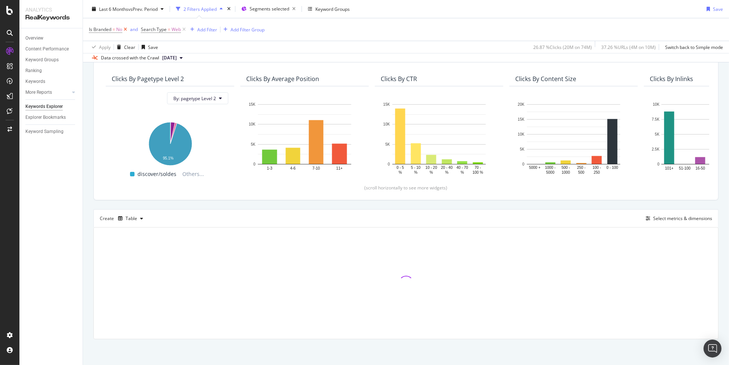
click at [127, 30] on icon at bounding box center [125, 29] width 6 height 7
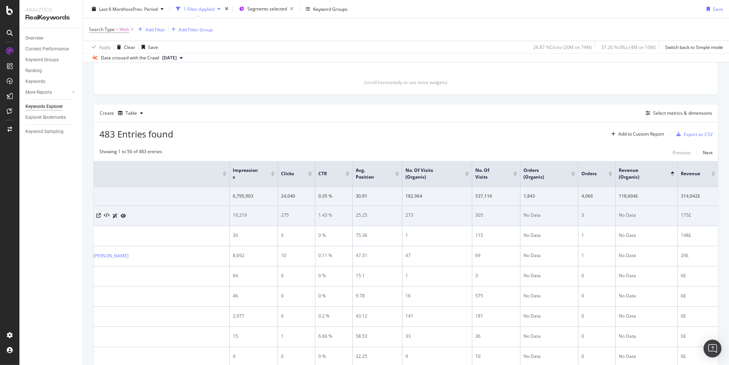
scroll to position [0, 55]
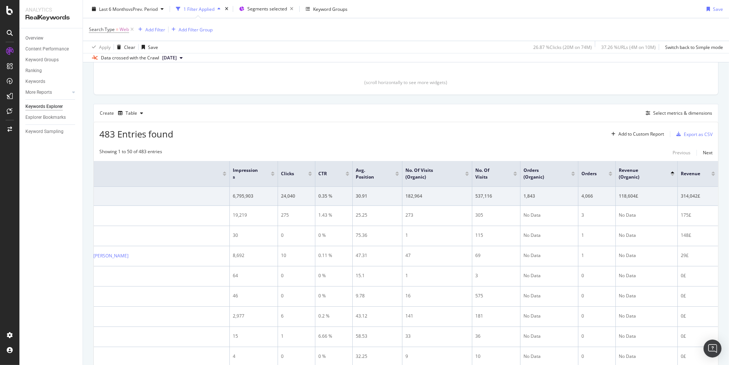
click at [667, 176] on div "Revenue (Organic)" at bounding box center [647, 173] width 56 height 13
click at [671, 175] on div at bounding box center [673, 175] width 4 height 2
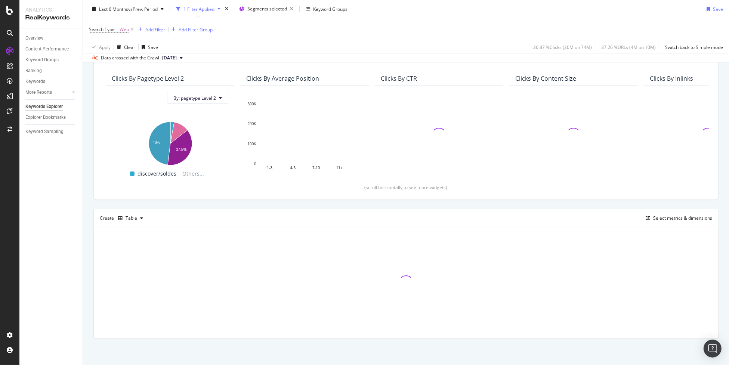
scroll to position [58, 0]
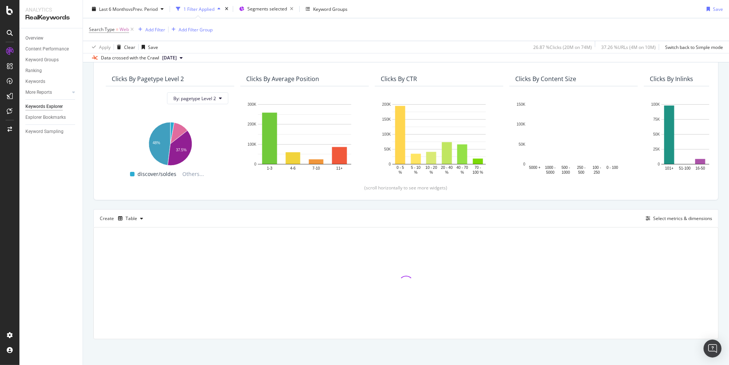
drag, startPoint x: 624, startPoint y: 268, endPoint x: 515, endPoint y: 237, distance: 113.7
click at [515, 237] on div at bounding box center [406, 283] width 625 height 111
click at [201, 98] on span "By: pagetype Level 2" at bounding box center [194, 98] width 43 height 6
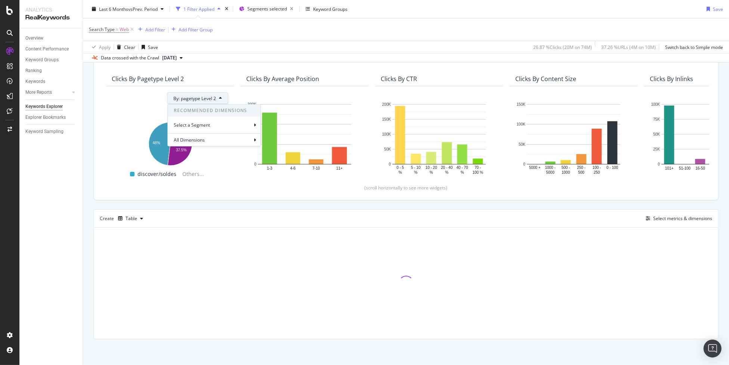
click at [500, 60] on div "Data crossed with the Crawl 2025 Sep. 9th" at bounding box center [406, 57] width 646 height 9
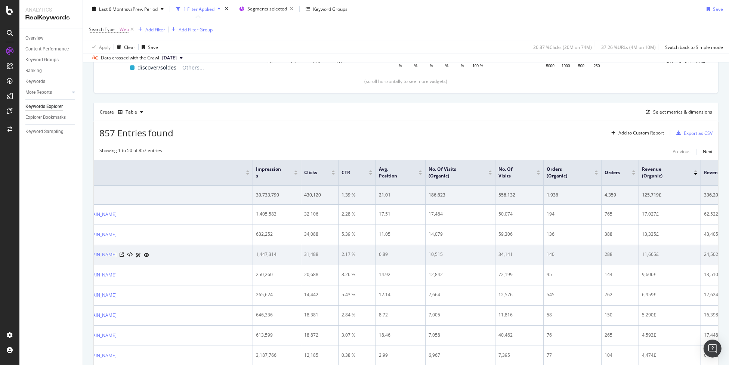
scroll to position [0, 0]
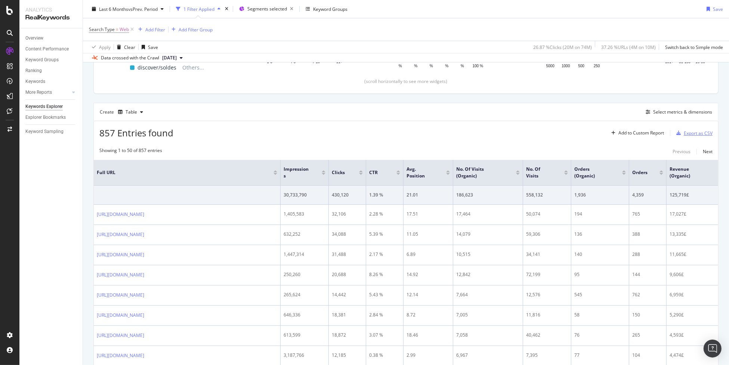
click at [684, 134] on div "Export as CSV" at bounding box center [698, 133] width 29 height 6
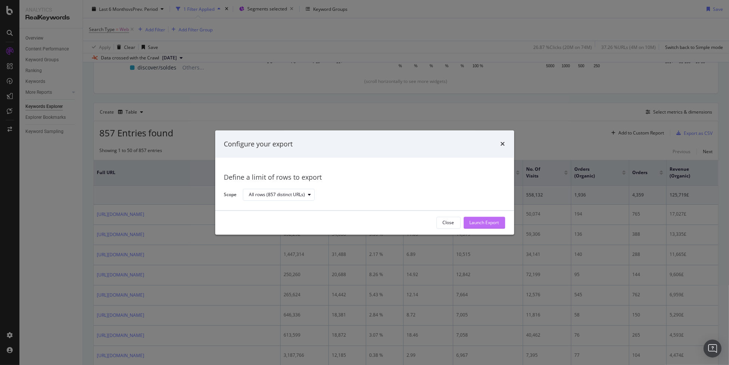
click at [491, 221] on div "Launch Export" at bounding box center [485, 223] width 30 height 6
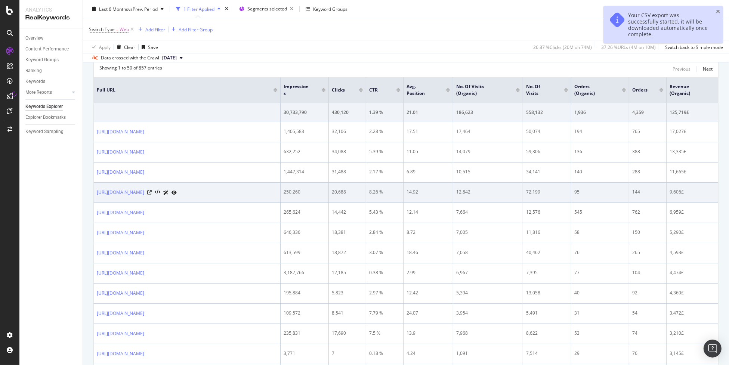
scroll to position [247, 0]
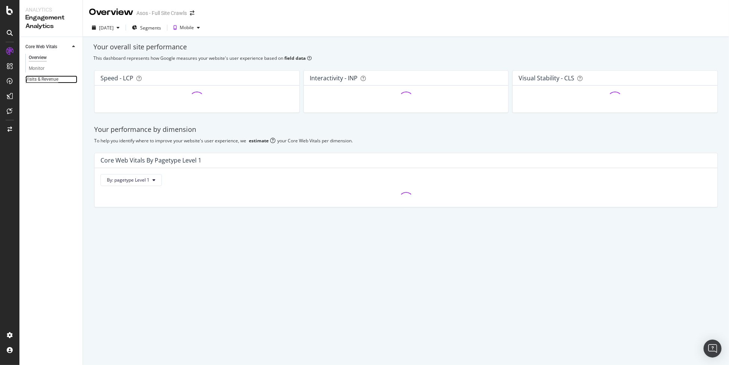
click at [46, 78] on div "Visits & Revenue" at bounding box center [41, 80] width 33 height 8
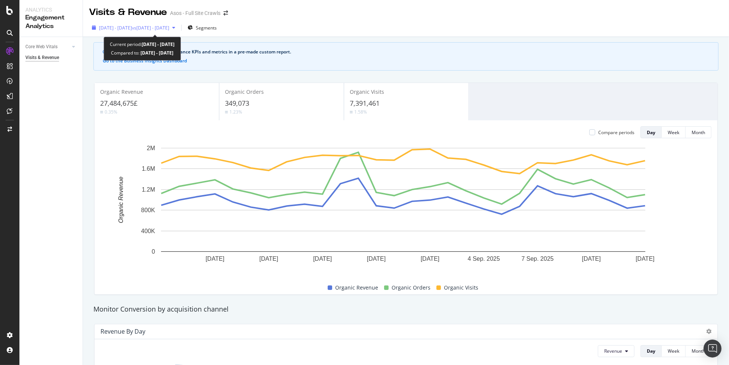
click at [142, 31] on div "[DATE] - [DATE] vs [DATE] - [DATE]" at bounding box center [133, 27] width 89 height 11
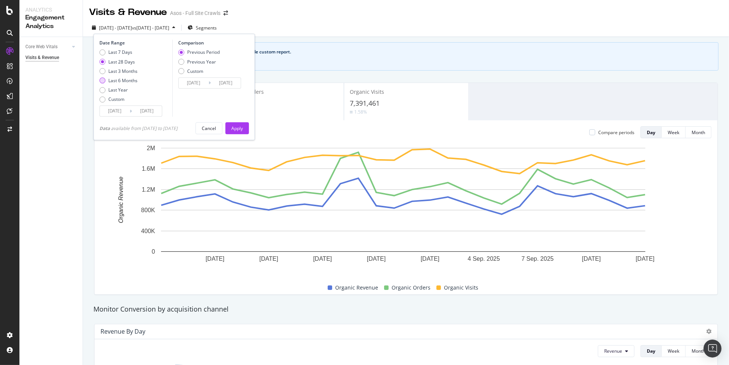
click at [117, 81] on div "Last 6 Months" at bounding box center [122, 80] width 29 height 6
type input "[DATE]"
click at [240, 128] on div "Apply" at bounding box center [237, 128] width 12 height 6
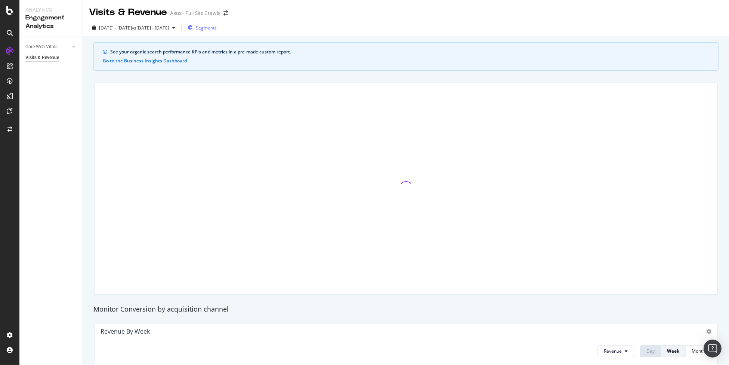
click at [217, 27] on span "Segments" at bounding box center [206, 28] width 21 height 6
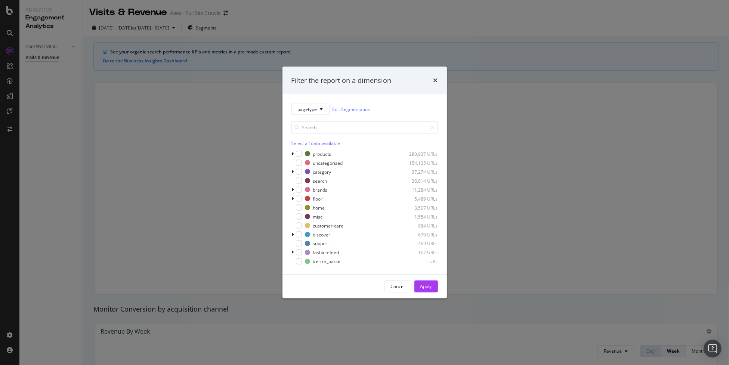
click at [291, 234] on div "pagetype Edit Segmentation Select all data available products 280,937 URLs unca…" at bounding box center [365, 184] width 164 height 180
click at [292, 234] on icon "modal" at bounding box center [293, 235] width 2 height 4
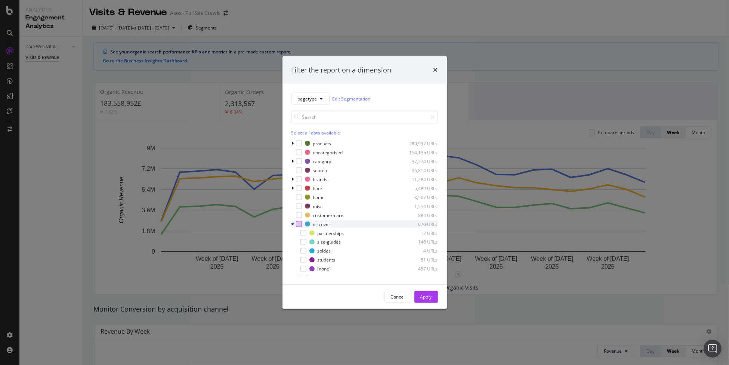
click at [298, 225] on div "modal" at bounding box center [299, 224] width 6 height 6
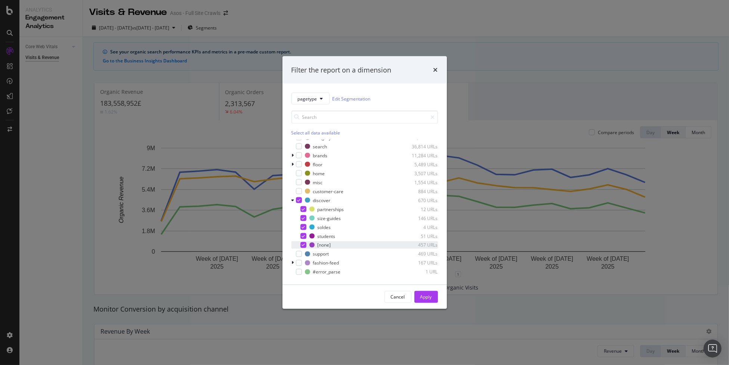
click at [302, 245] on icon "modal" at bounding box center [303, 245] width 3 height 4
click at [303, 245] on div "modal" at bounding box center [304, 245] width 6 height 6
drag, startPoint x: 304, startPoint y: 220, endPoint x: 350, endPoint y: 239, distance: 49.4
click at [305, 220] on div "modal" at bounding box center [304, 218] width 6 height 6
click at [423, 296] on div "Apply" at bounding box center [427, 297] width 12 height 6
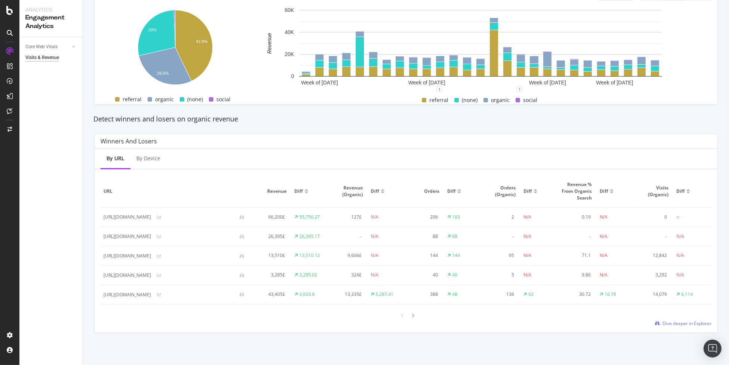
scroll to position [368, 0]
click at [412, 316] on div at bounding box center [413, 316] width 7 height 10
click at [677, 327] on span "Dive deeper in Explorer" at bounding box center [687, 323] width 49 height 6
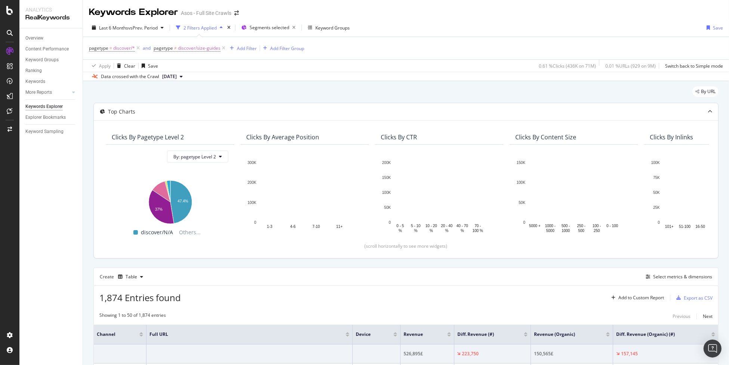
scroll to position [34, 0]
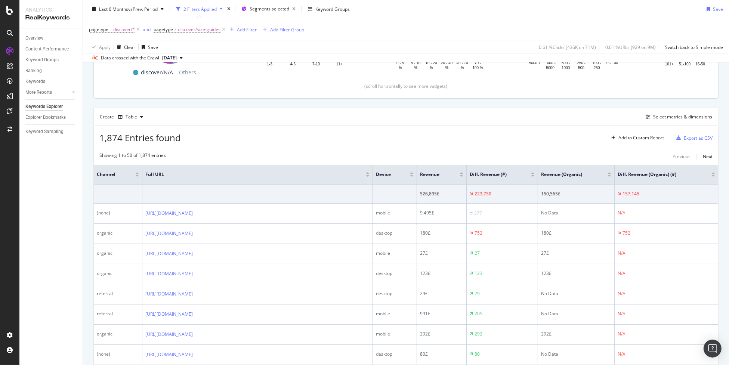
scroll to position [160, 0]
click at [143, 10] on span "vs Prev. Period" at bounding box center [143, 9] width 30 height 6
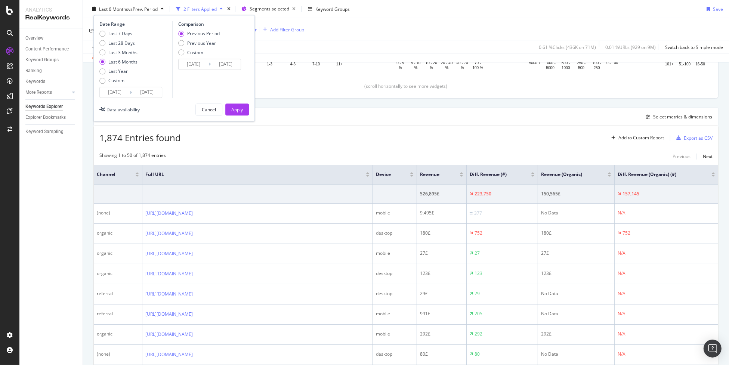
click at [311, 128] on div "1,874 Entries found Add to Custom Report Export as CSV" at bounding box center [406, 135] width 625 height 18
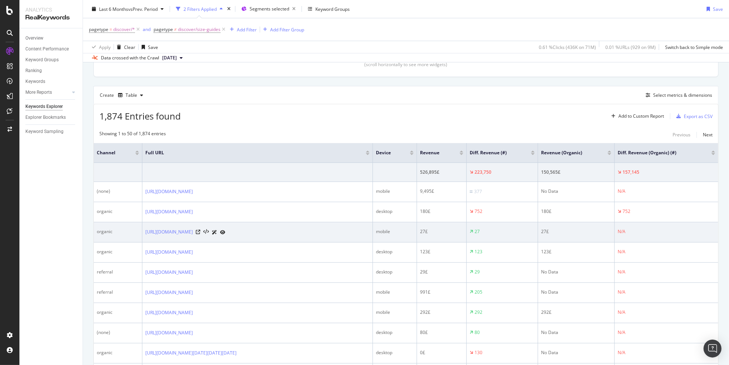
scroll to position [178, 0]
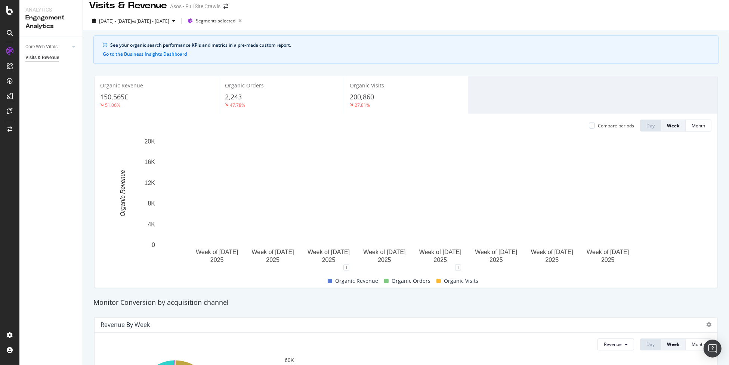
scroll to position [7, 0]
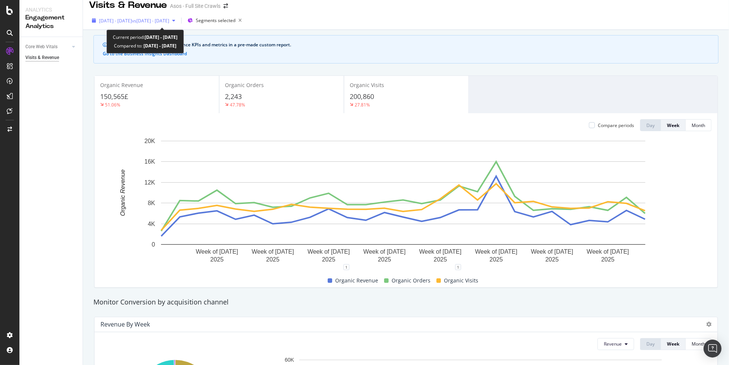
click at [178, 25] on div "2025 Mar. 14th - Sep. 13th vs 2024 Sep. 10th - 2025 Mar. 13th" at bounding box center [133, 20] width 89 height 11
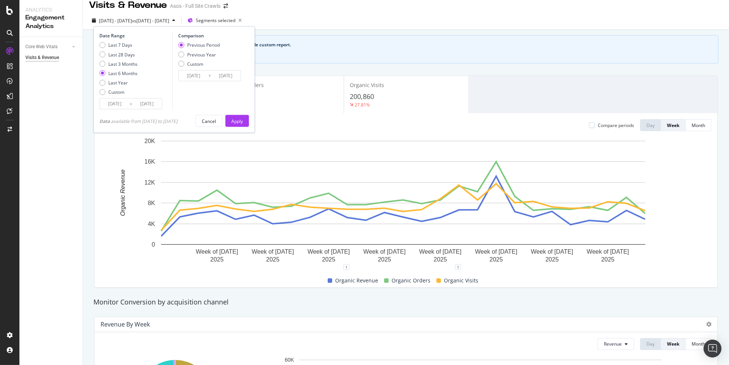
click at [122, 71] on div "Last 6 Months" at bounding box center [122, 73] width 29 height 6
click at [243, 120] on div "Apply" at bounding box center [237, 121] width 12 height 6
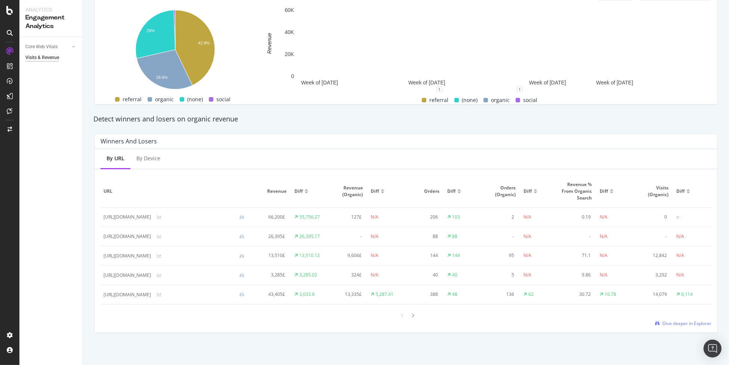
scroll to position [368, 0]
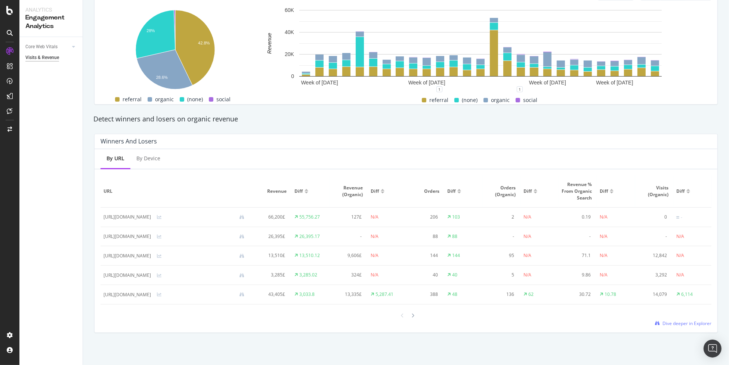
click at [385, 189] on div at bounding box center [383, 190] width 4 height 2
click at [385, 191] on div at bounding box center [383, 192] width 4 height 2
click at [363, 185] on span "Revenue (Organic)" at bounding box center [348, 191] width 30 height 13
click at [411, 313] on div at bounding box center [413, 316] width 7 height 10
click at [412, 317] on icon at bounding box center [413, 315] width 3 height 4
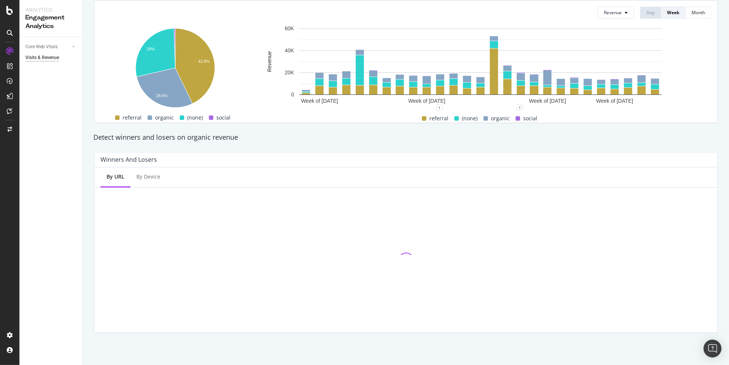
scroll to position [338, 0]
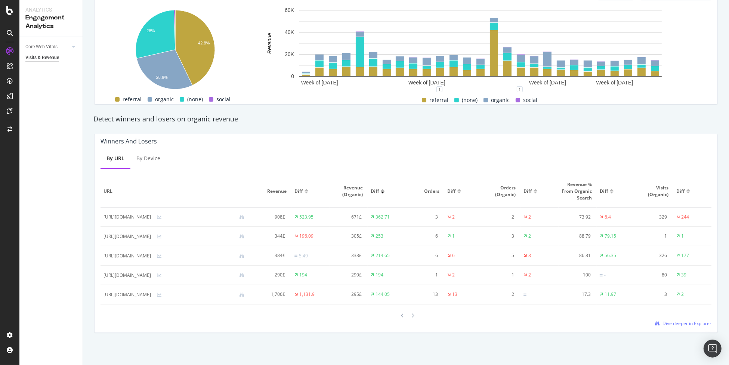
click at [412, 317] on div at bounding box center [413, 316] width 7 height 10
click at [412, 317] on icon at bounding box center [413, 316] width 3 height 4
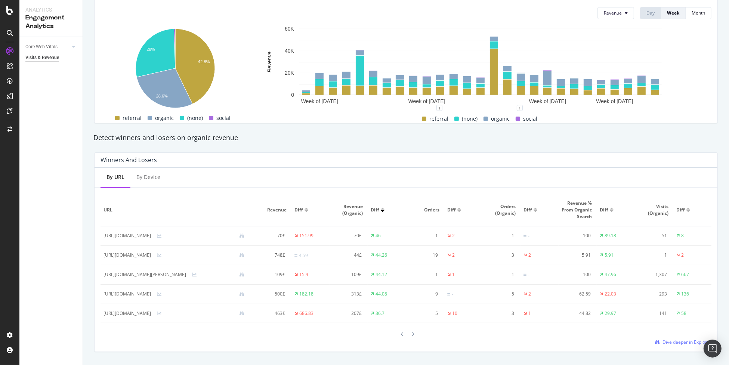
scroll to position [368, 0]
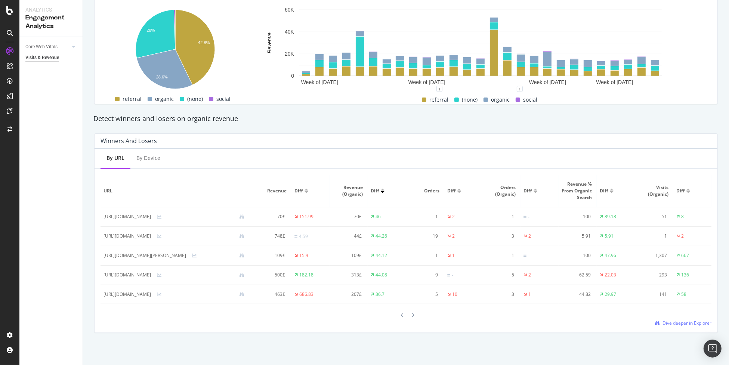
click at [308, 191] on div at bounding box center [307, 192] width 4 height 2
click at [402, 317] on div at bounding box center [403, 316] width 7 height 10
click at [402, 317] on icon at bounding box center [403, 316] width 3 height 4
click at [402, 316] on icon at bounding box center [403, 316] width 3 height 4
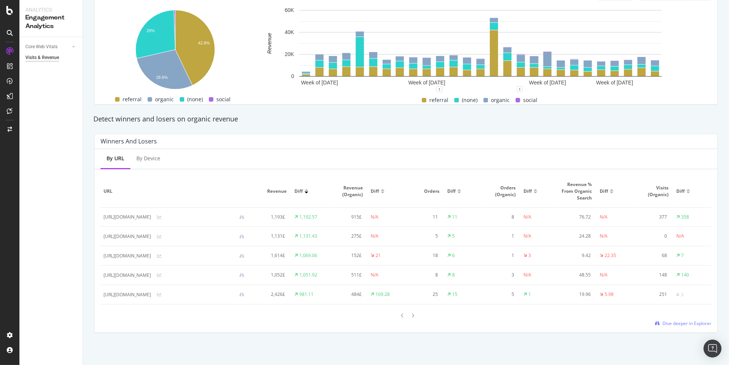
click at [402, 316] on icon at bounding box center [403, 316] width 3 height 4
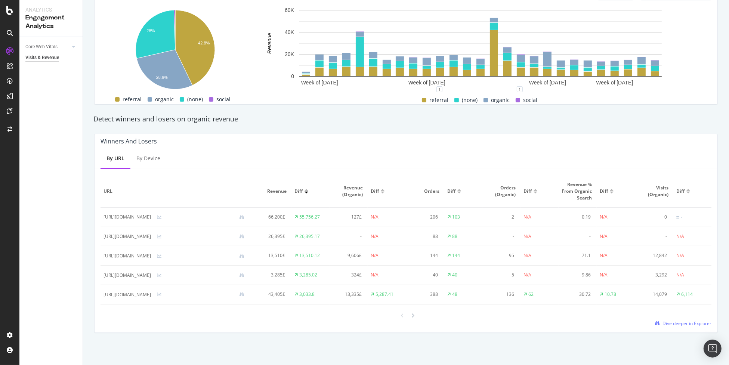
click at [384, 316] on div at bounding box center [406, 316] width 611 height 10
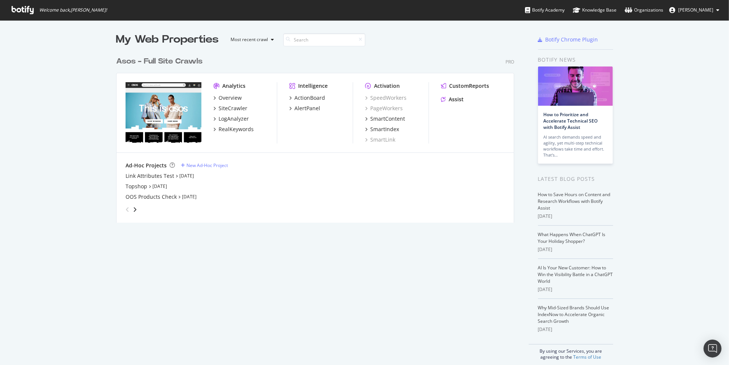
scroll to position [360, 718]
